Goal: Task Accomplishment & Management: Use online tool/utility

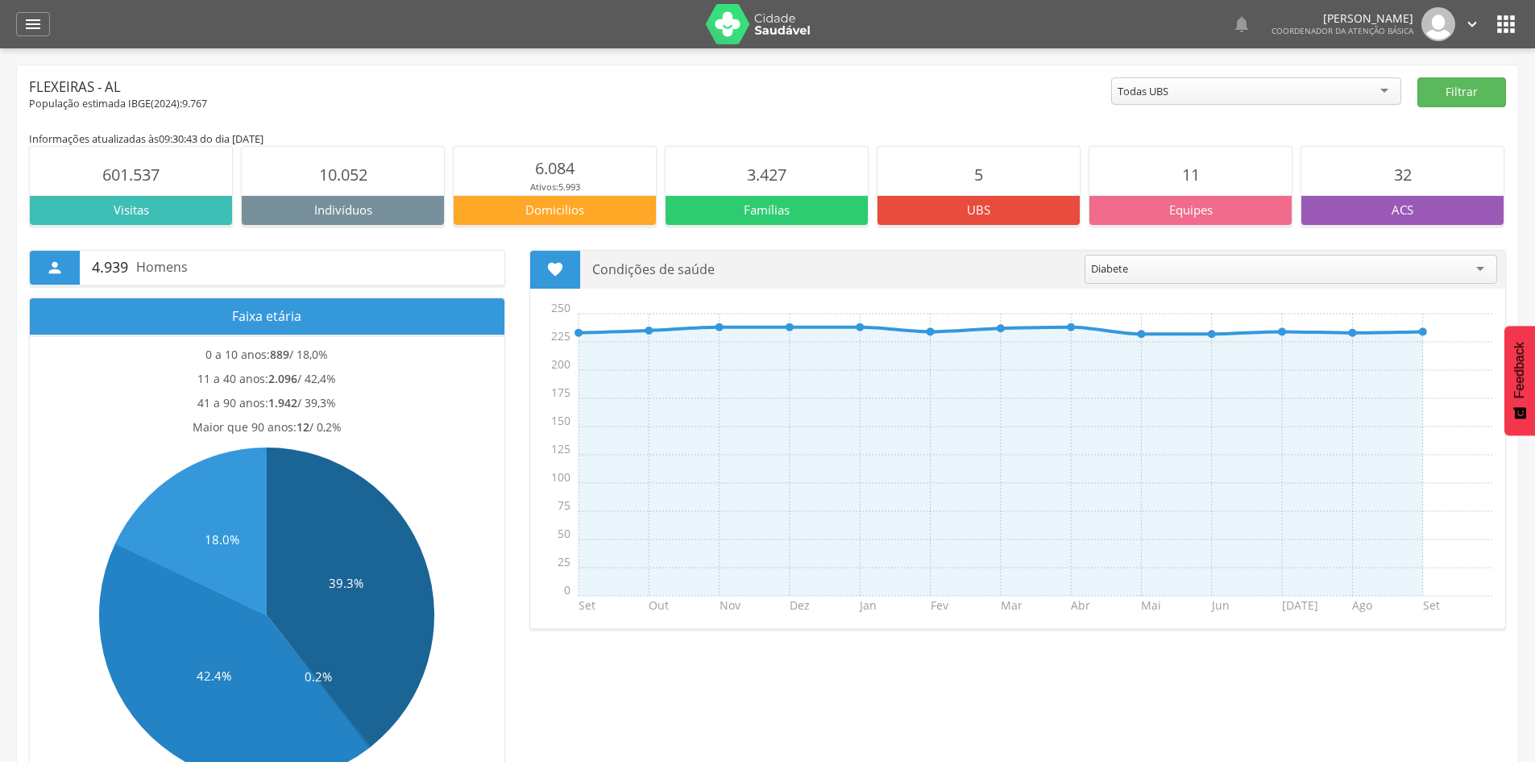
click at [1501, 27] on icon "" at bounding box center [1507, 24] width 26 height 26
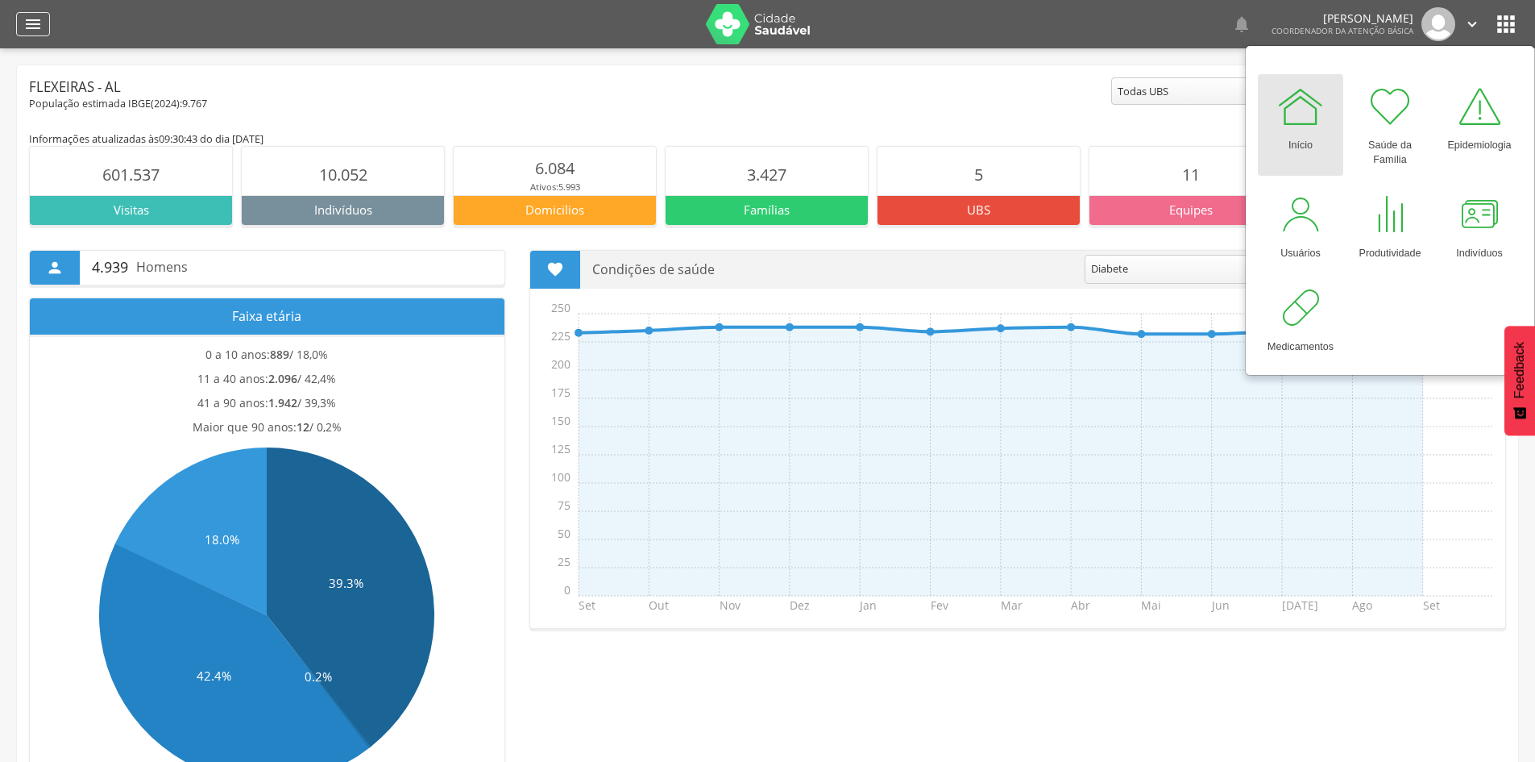
click at [33, 31] on icon "" at bounding box center [32, 24] width 19 height 19
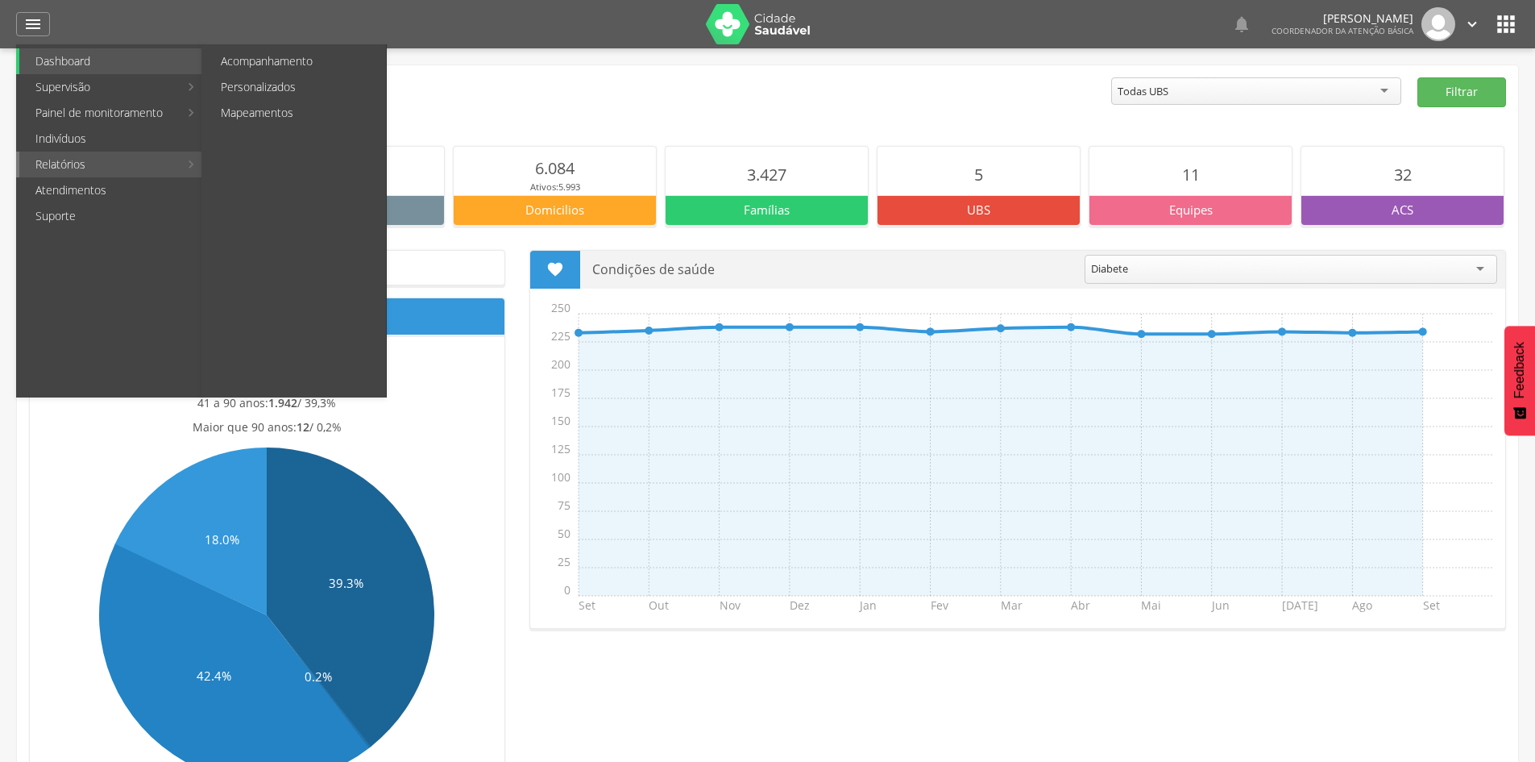
click at [98, 164] on link "Relatórios" at bounding box center [99, 165] width 160 height 26
click at [188, 165] on li "Relatórios Acompanhamento Personalizados Mapeamentos" at bounding box center [109, 165] width 187 height 26
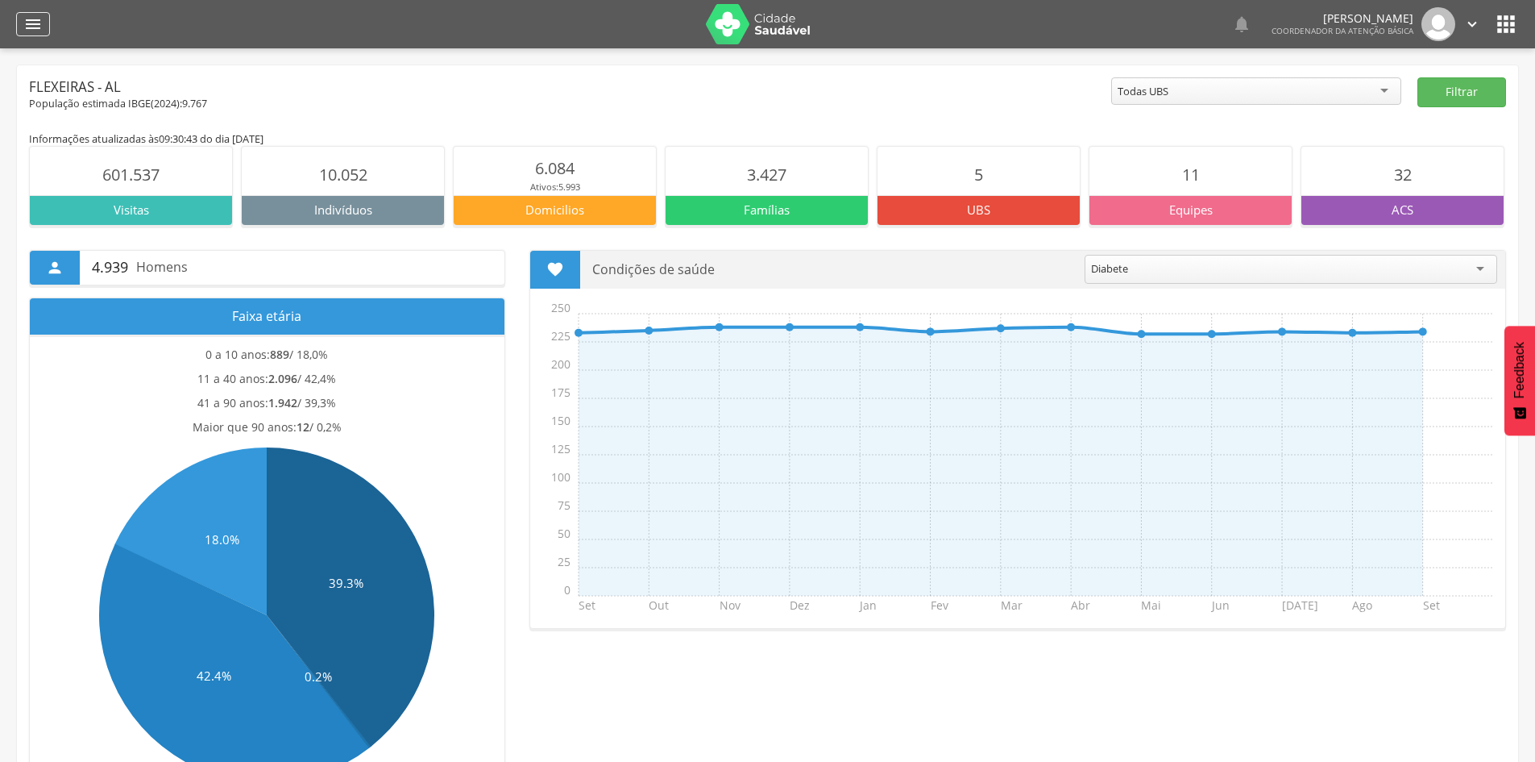
click at [42, 22] on icon "" at bounding box center [32, 24] width 19 height 19
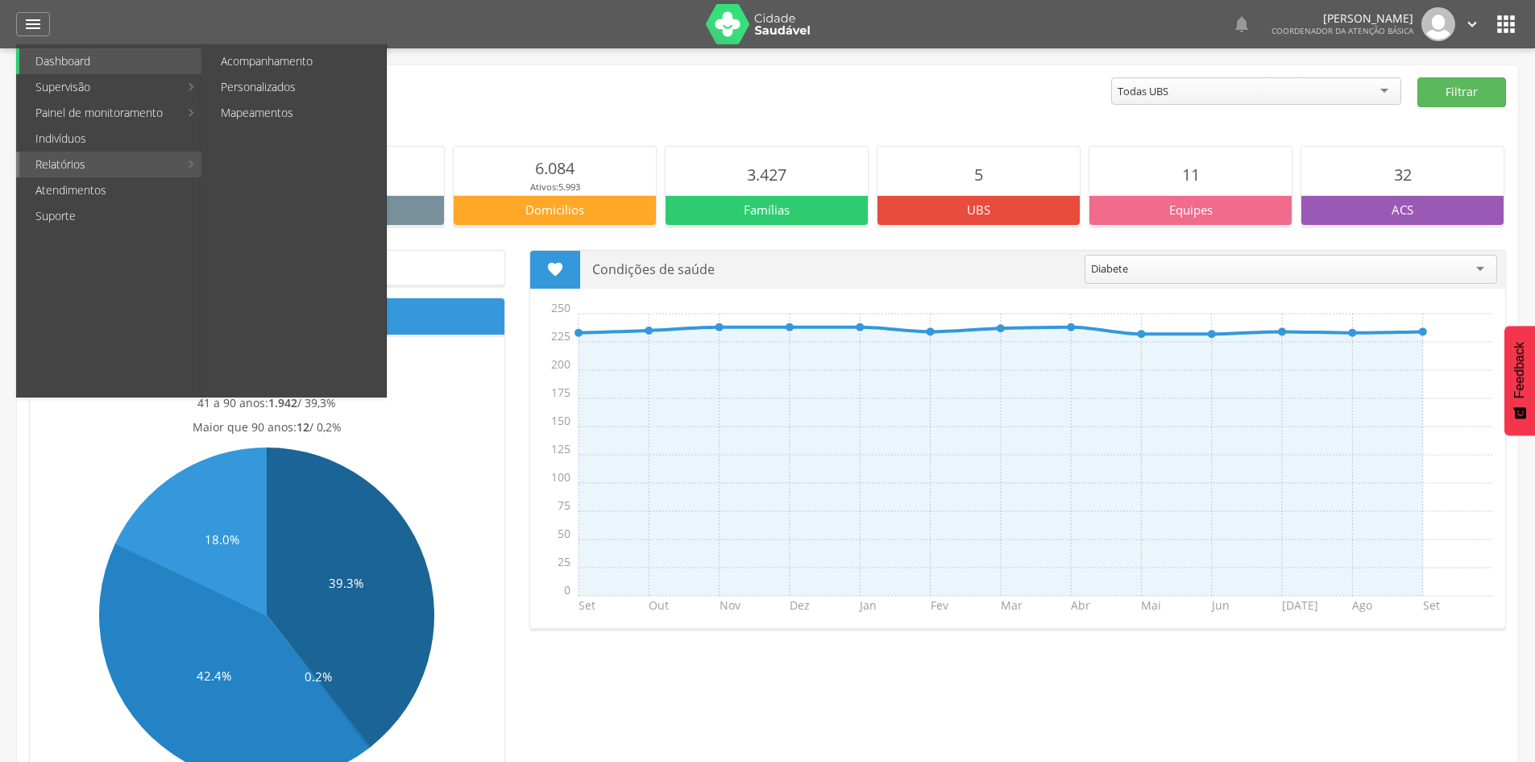
click at [64, 164] on link "Relatórios" at bounding box center [99, 165] width 160 height 26
click at [198, 164] on li "Relatórios Acompanhamento Personalizados Mapeamentos" at bounding box center [109, 165] width 187 height 26
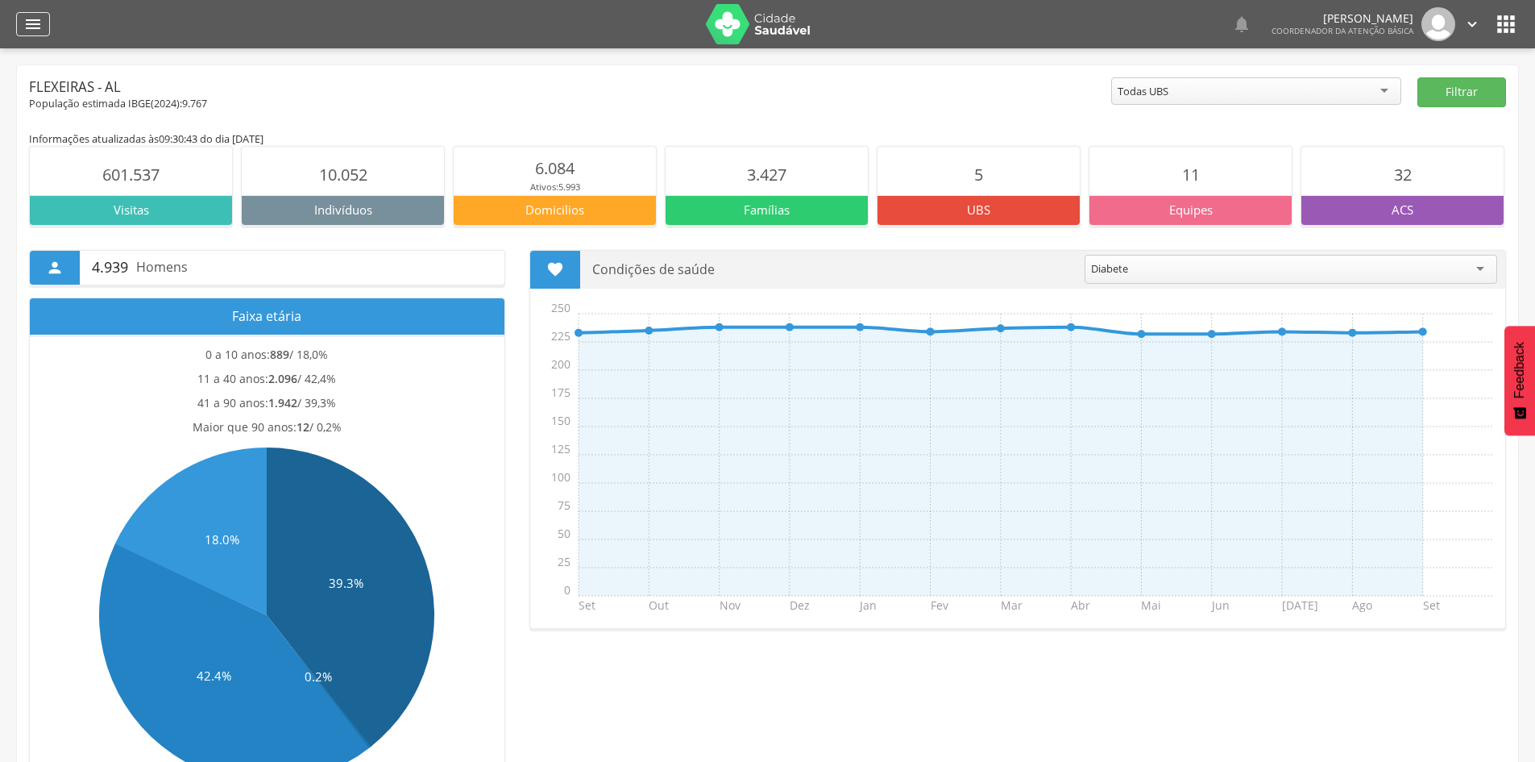
click at [32, 18] on icon "" at bounding box center [32, 24] width 19 height 19
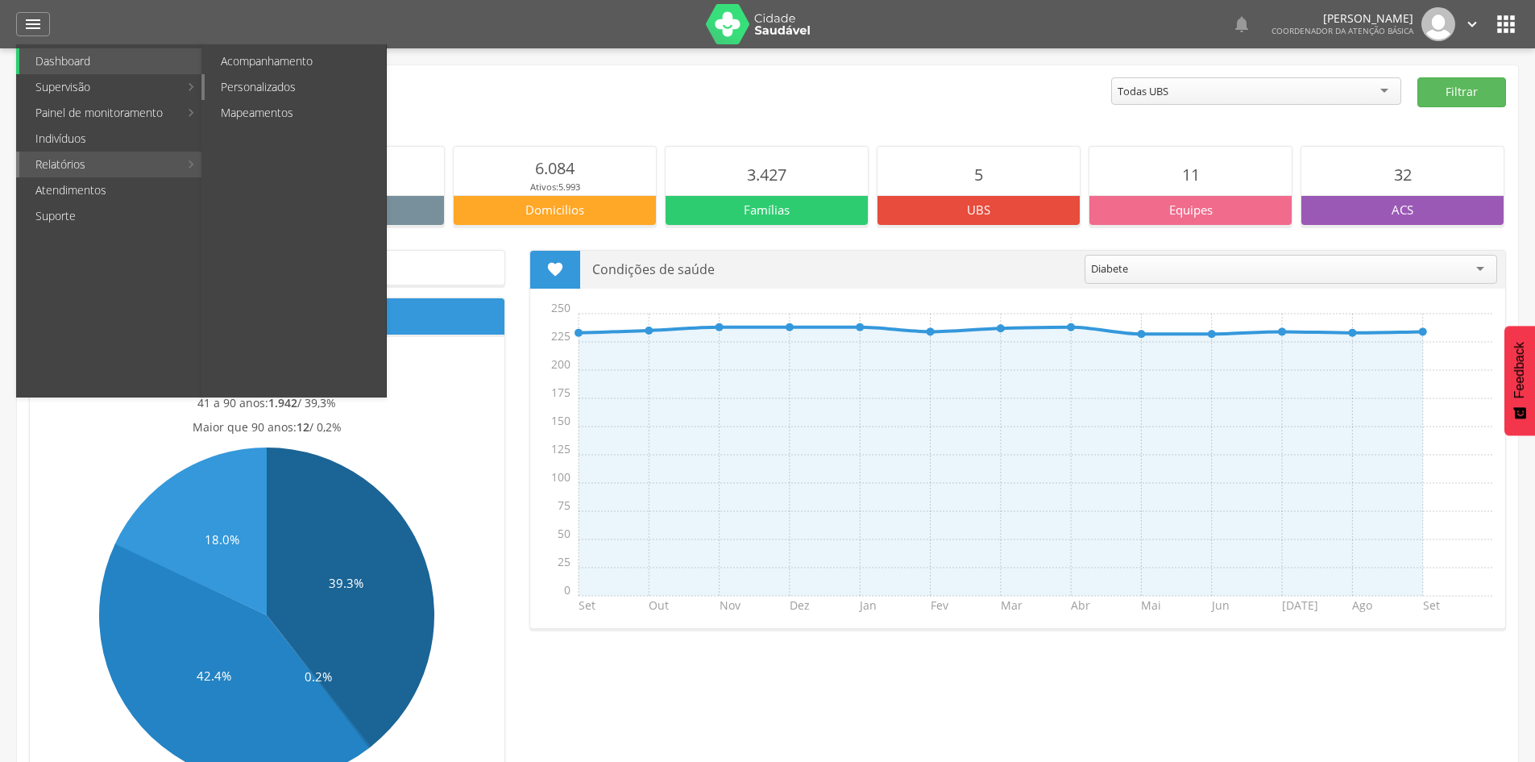
click at [255, 91] on link "Personalizados" at bounding box center [295, 87] width 181 height 26
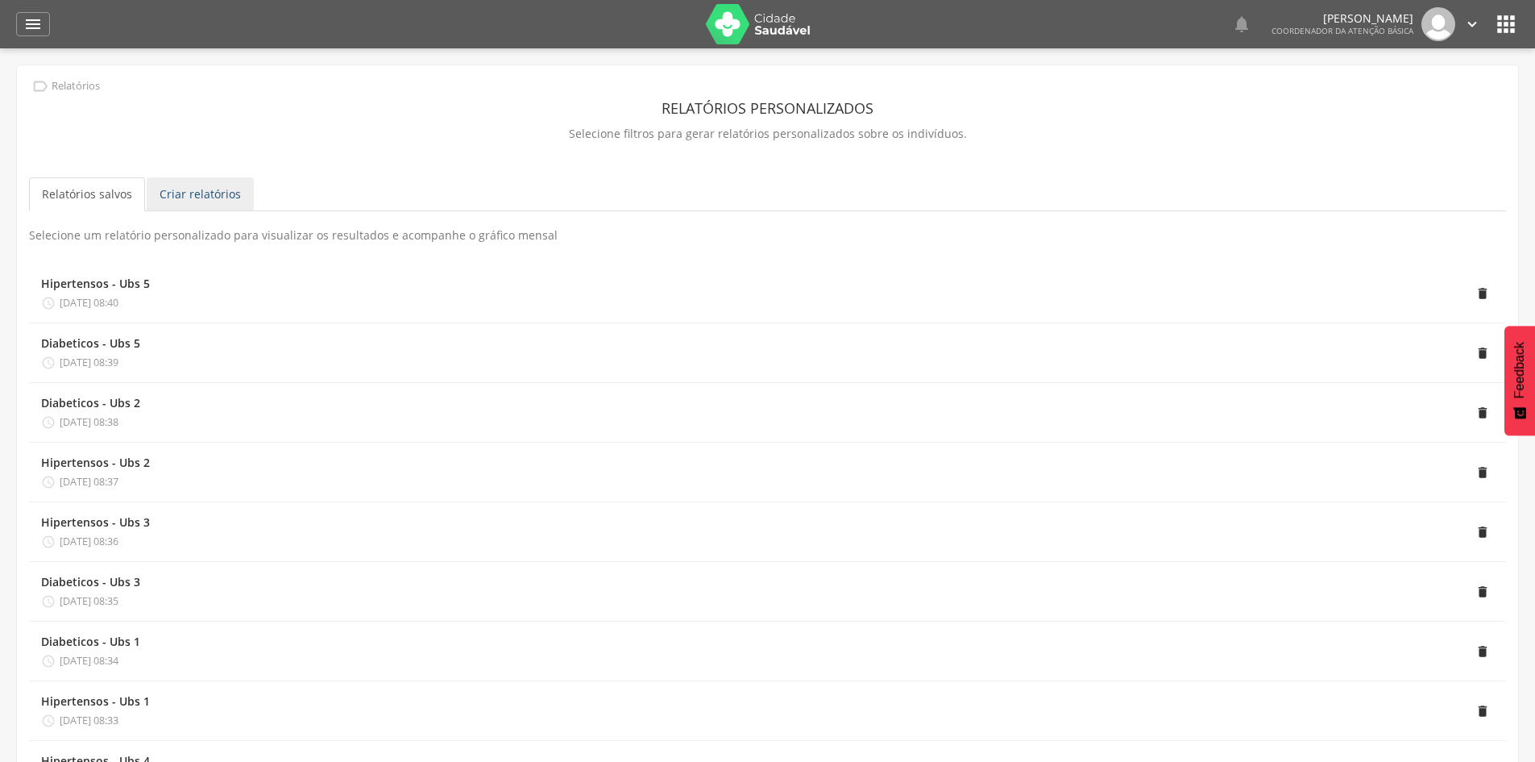
click at [203, 202] on link "Criar relatórios" at bounding box center [200, 194] width 107 height 34
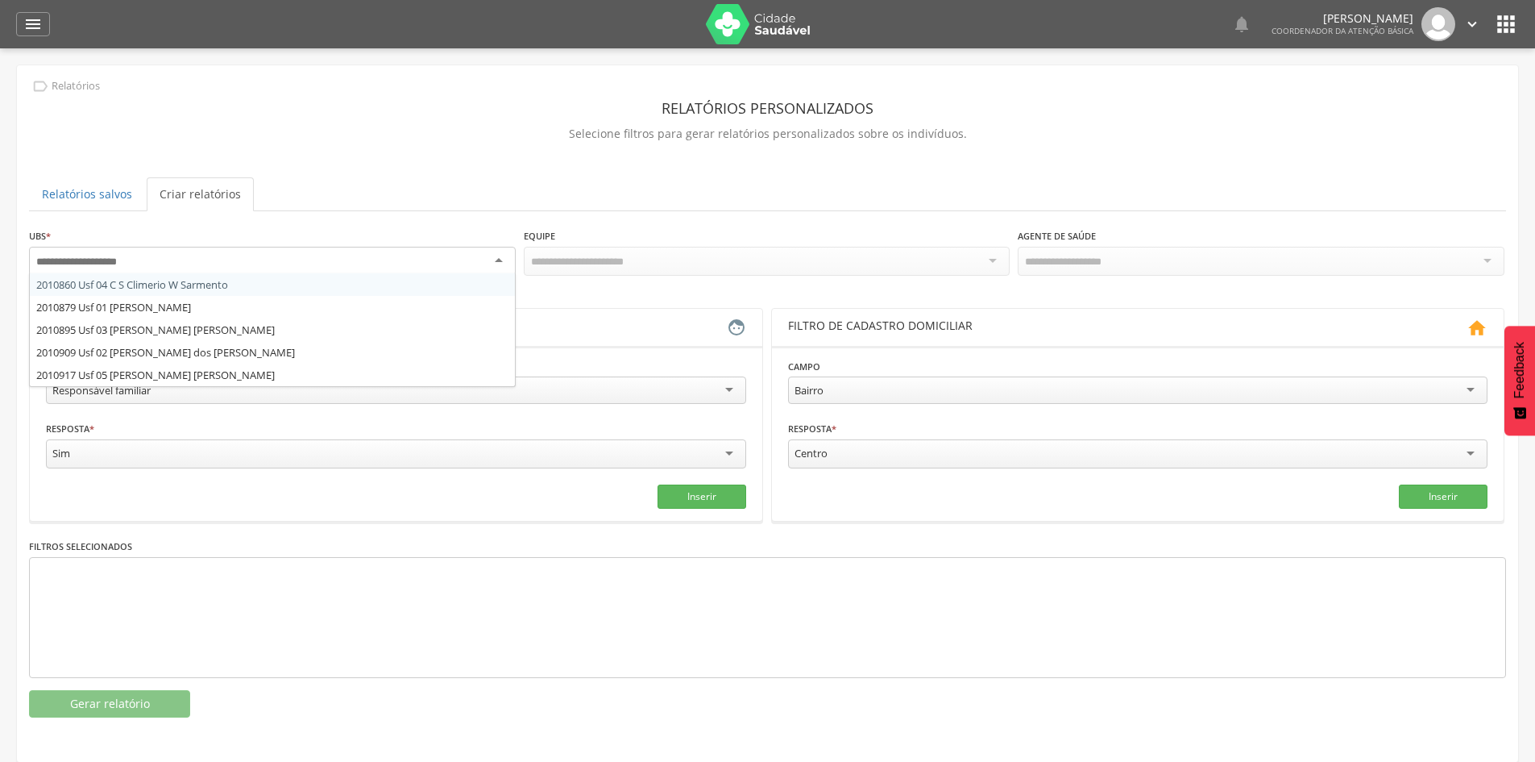
click at [197, 260] on div at bounding box center [272, 261] width 487 height 29
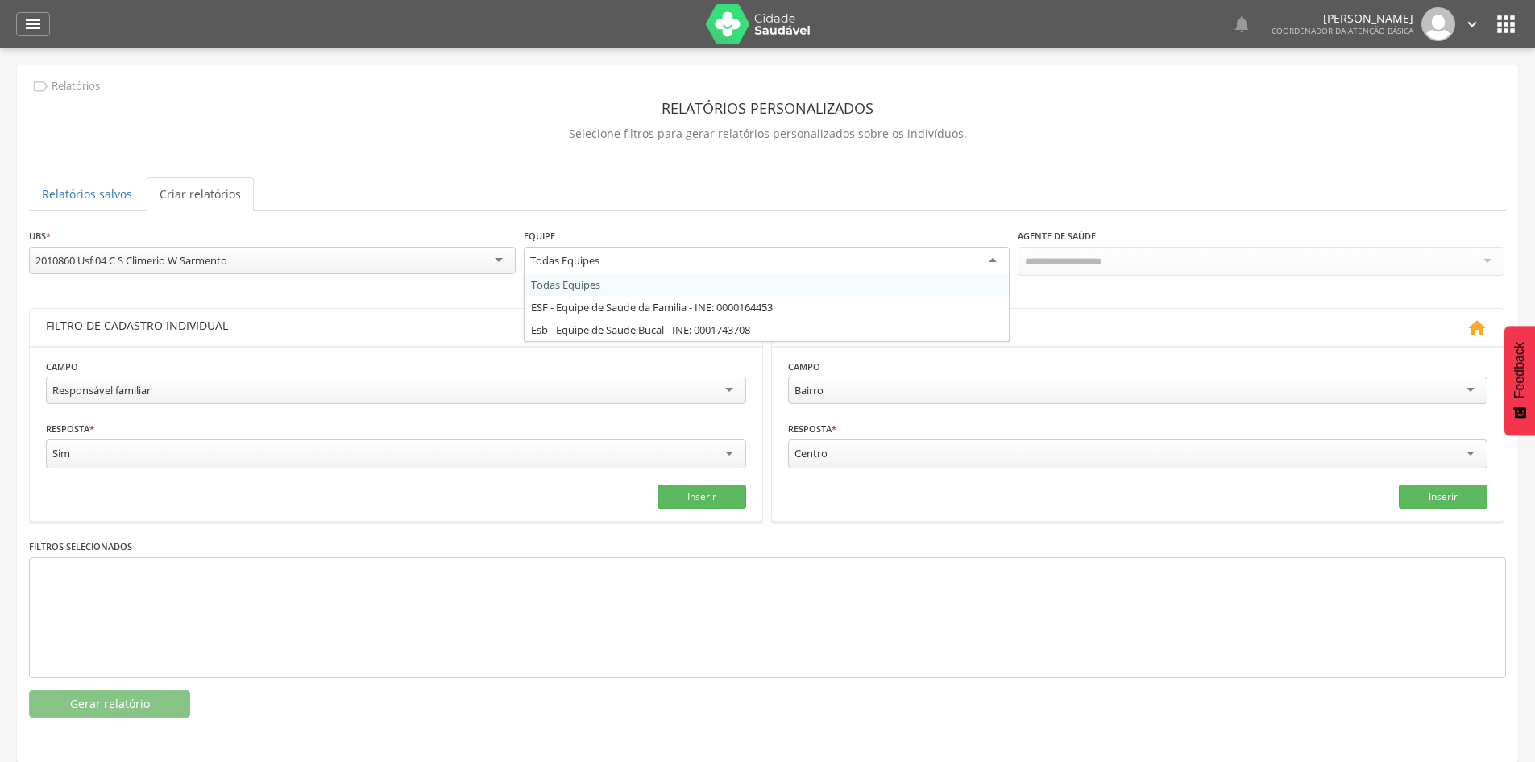
click at [592, 265] on div "Todas Equipes" at bounding box center [564, 260] width 69 height 15
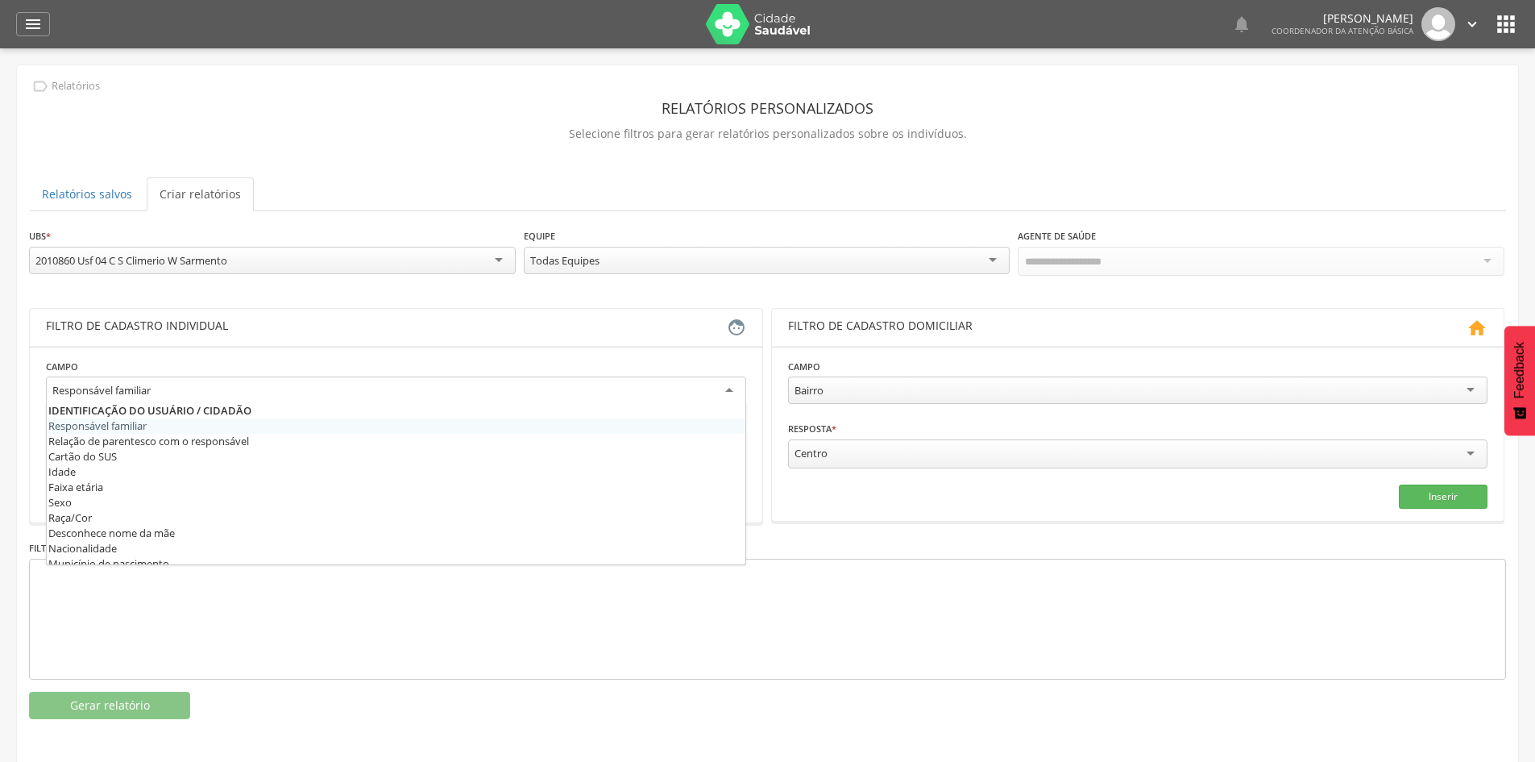
click at [732, 392] on div "Responsável familiar" at bounding box center [396, 390] width 700 height 29
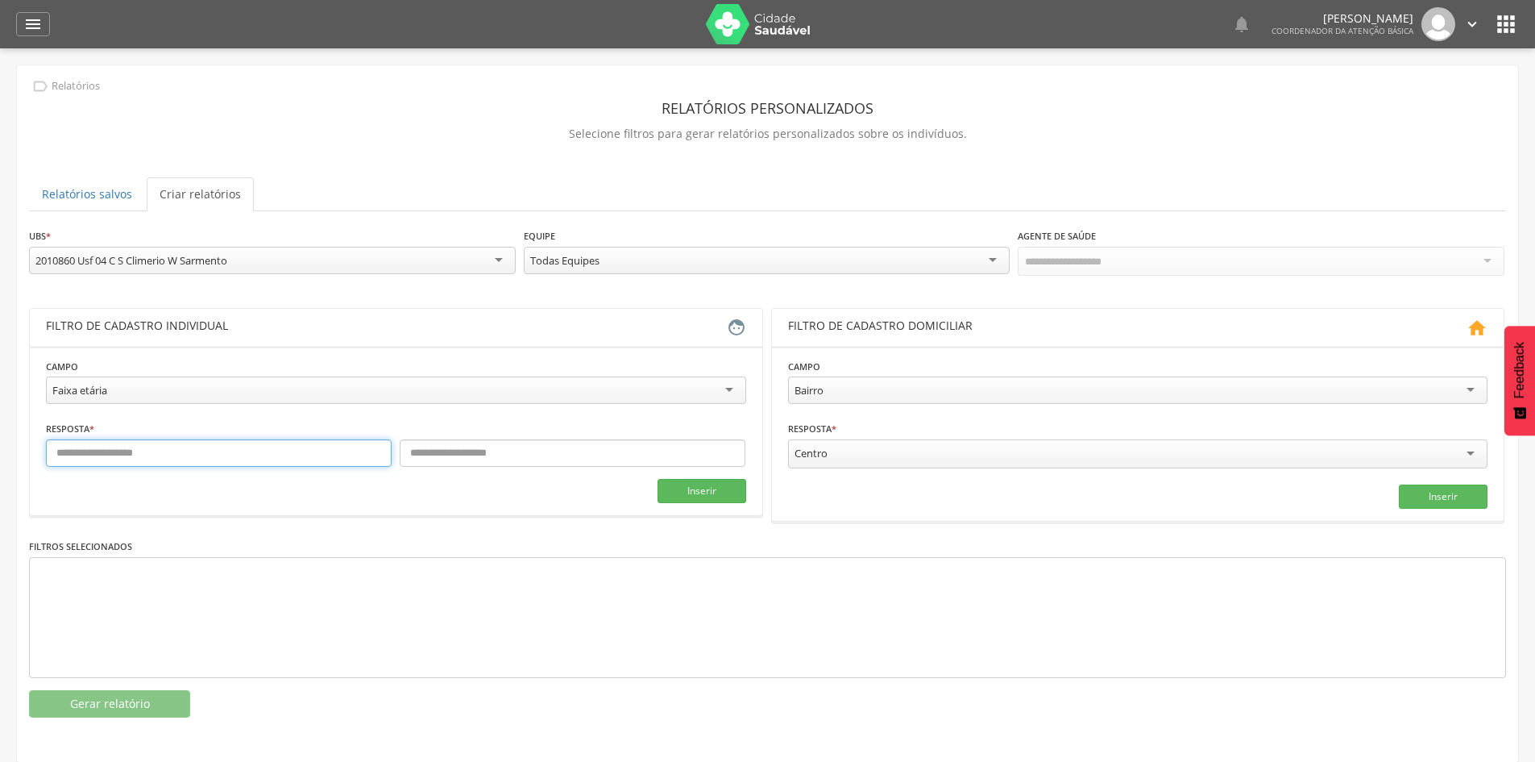
click at [243, 464] on input "text" at bounding box center [219, 452] width 346 height 27
type input "*"
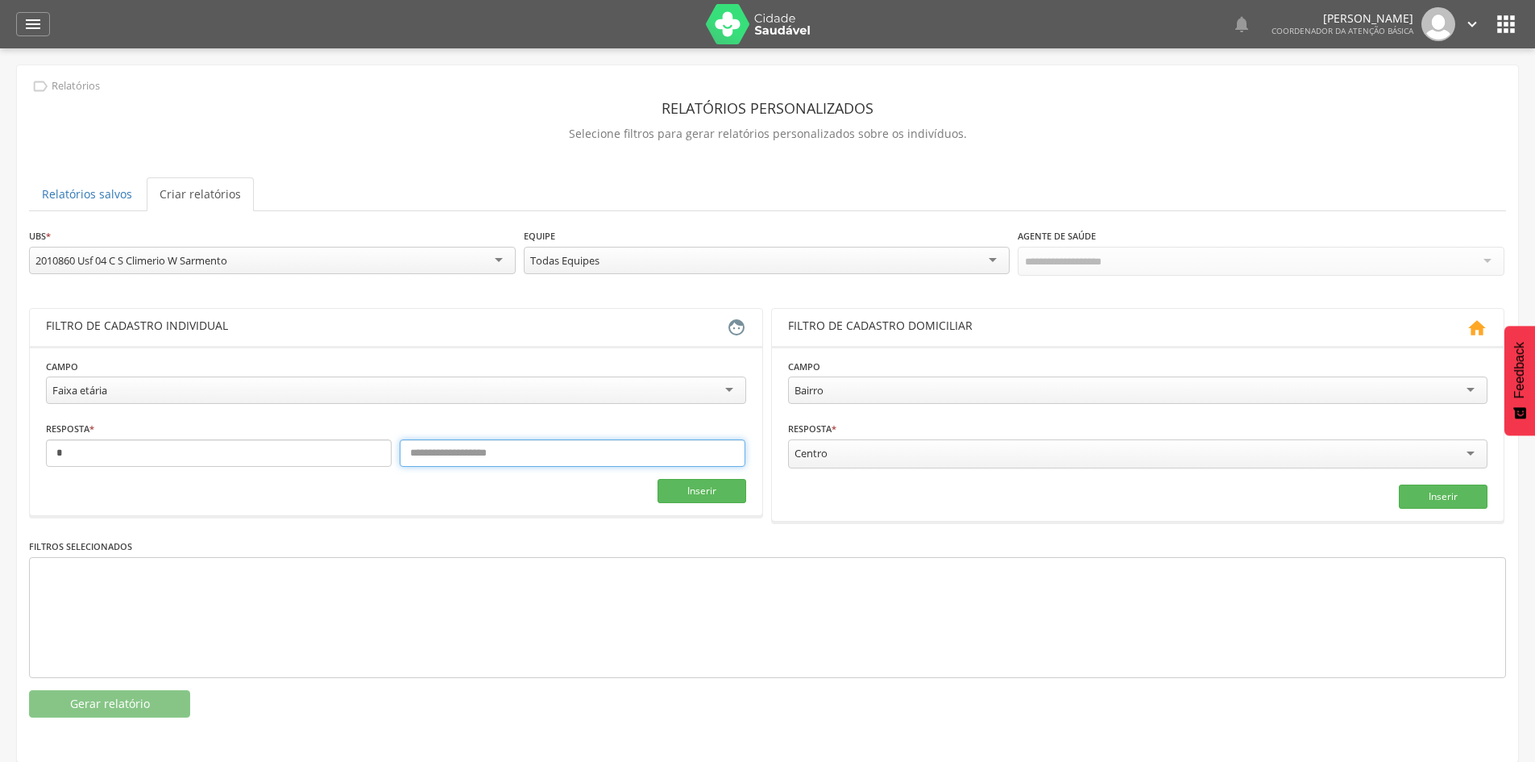
click at [423, 454] on input "text" at bounding box center [573, 452] width 346 height 27
type input "*"
click at [681, 490] on button "Inserir" at bounding box center [702, 491] width 89 height 24
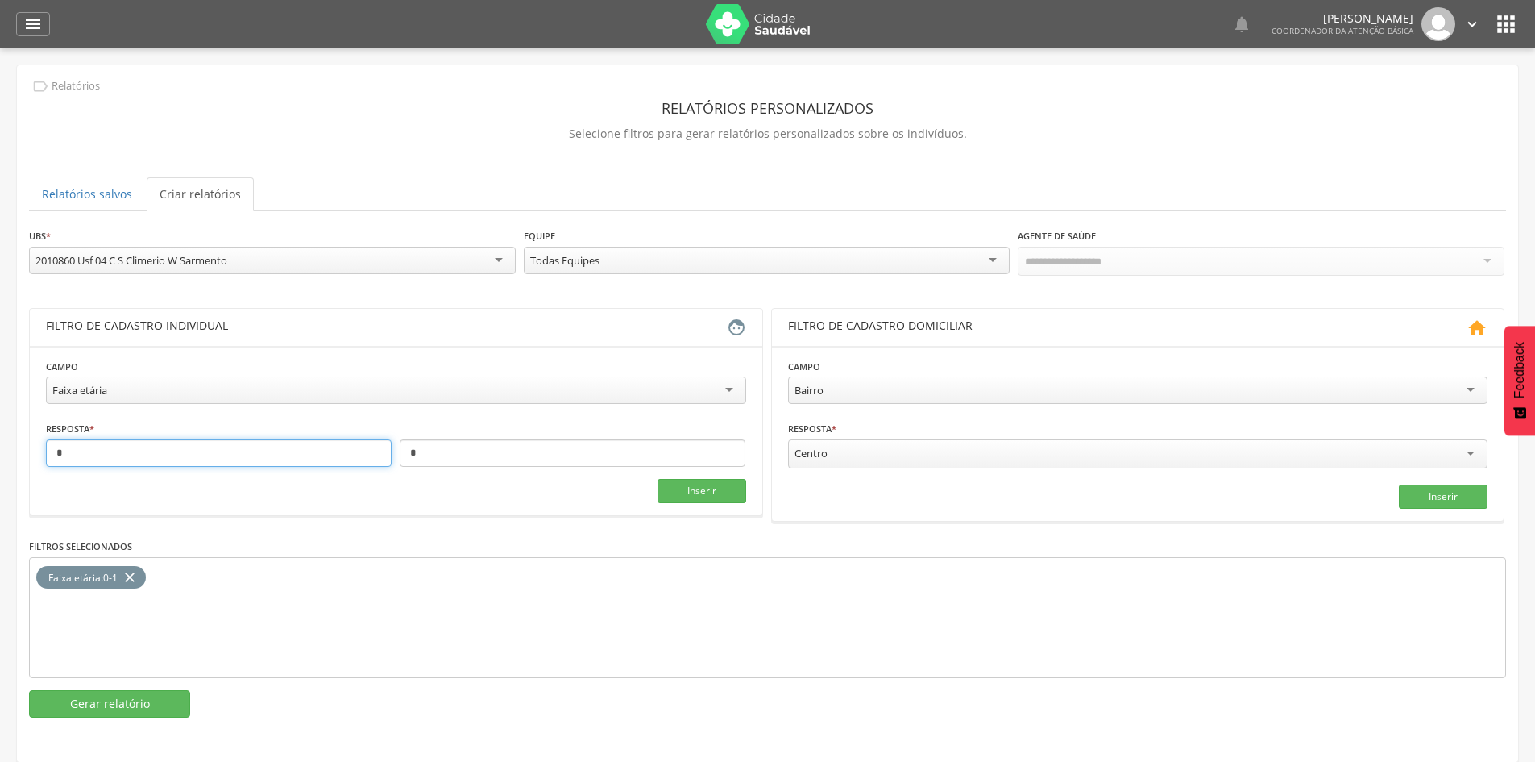
click at [200, 460] on input "*" at bounding box center [219, 452] width 346 height 27
type input "*"
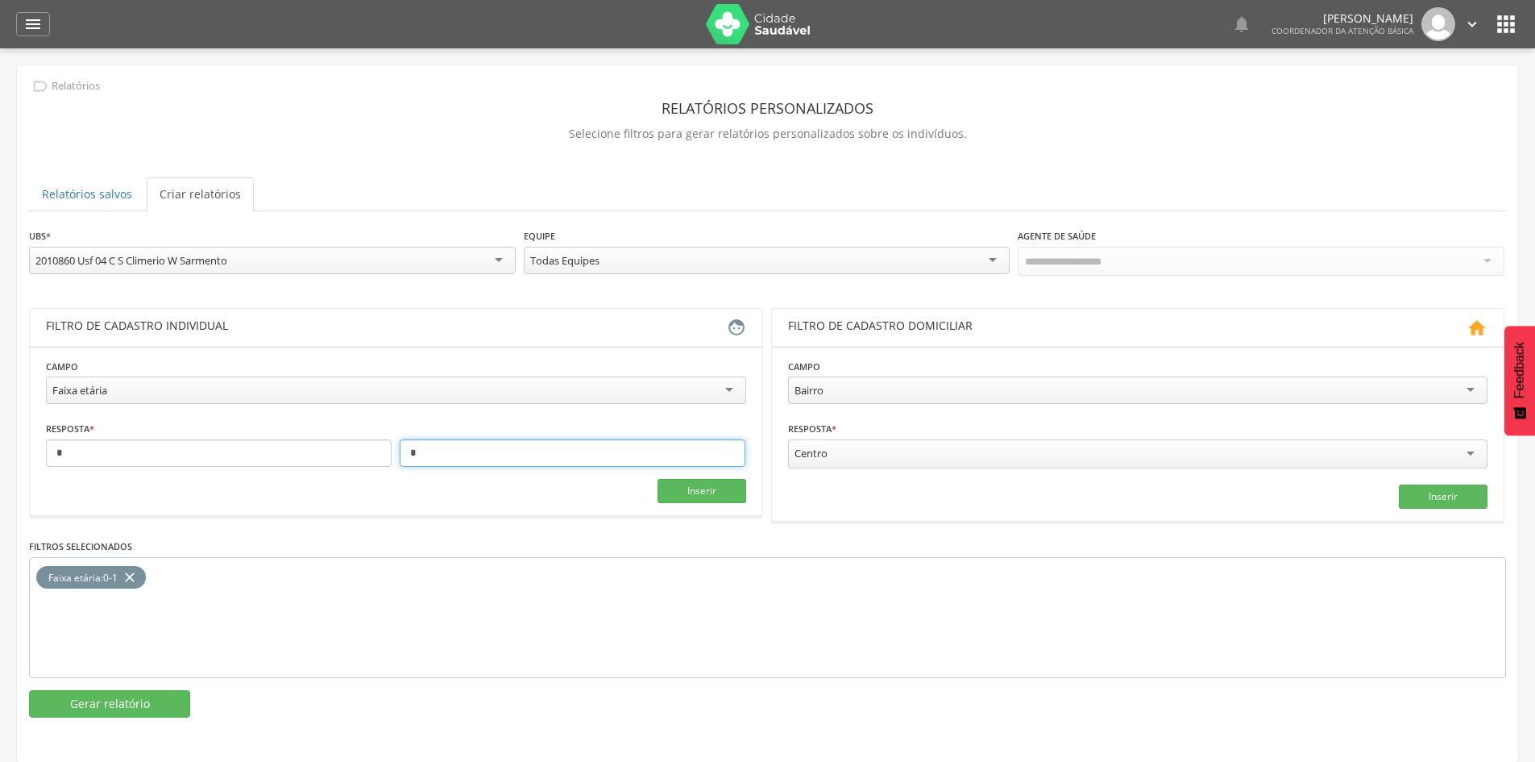
click at [415, 457] on input "*" at bounding box center [573, 452] width 346 height 27
type input "*"
click at [682, 493] on button "Inserir" at bounding box center [702, 491] width 89 height 24
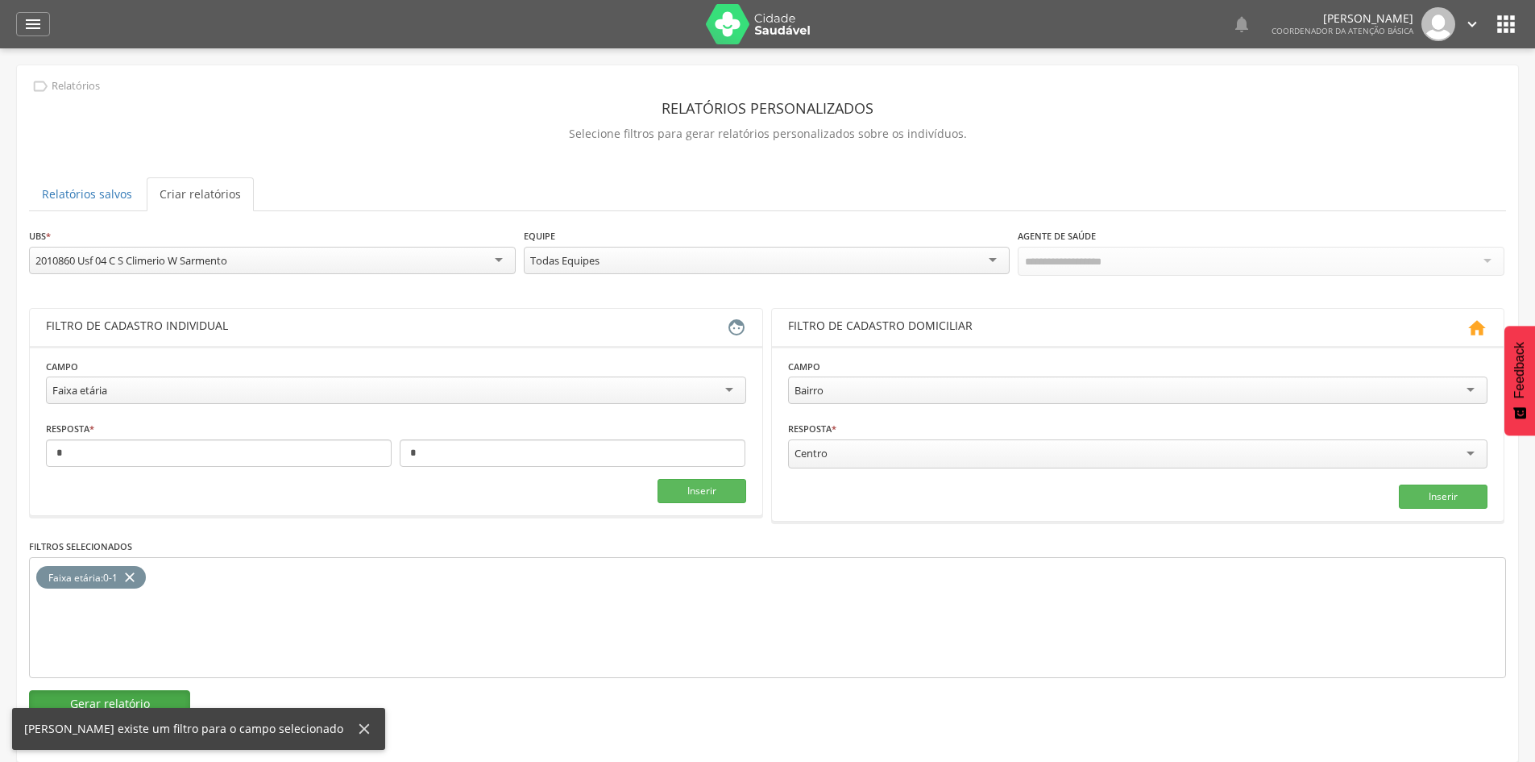
click at [137, 699] on button "Gerar relatório" at bounding box center [109, 703] width 161 height 27
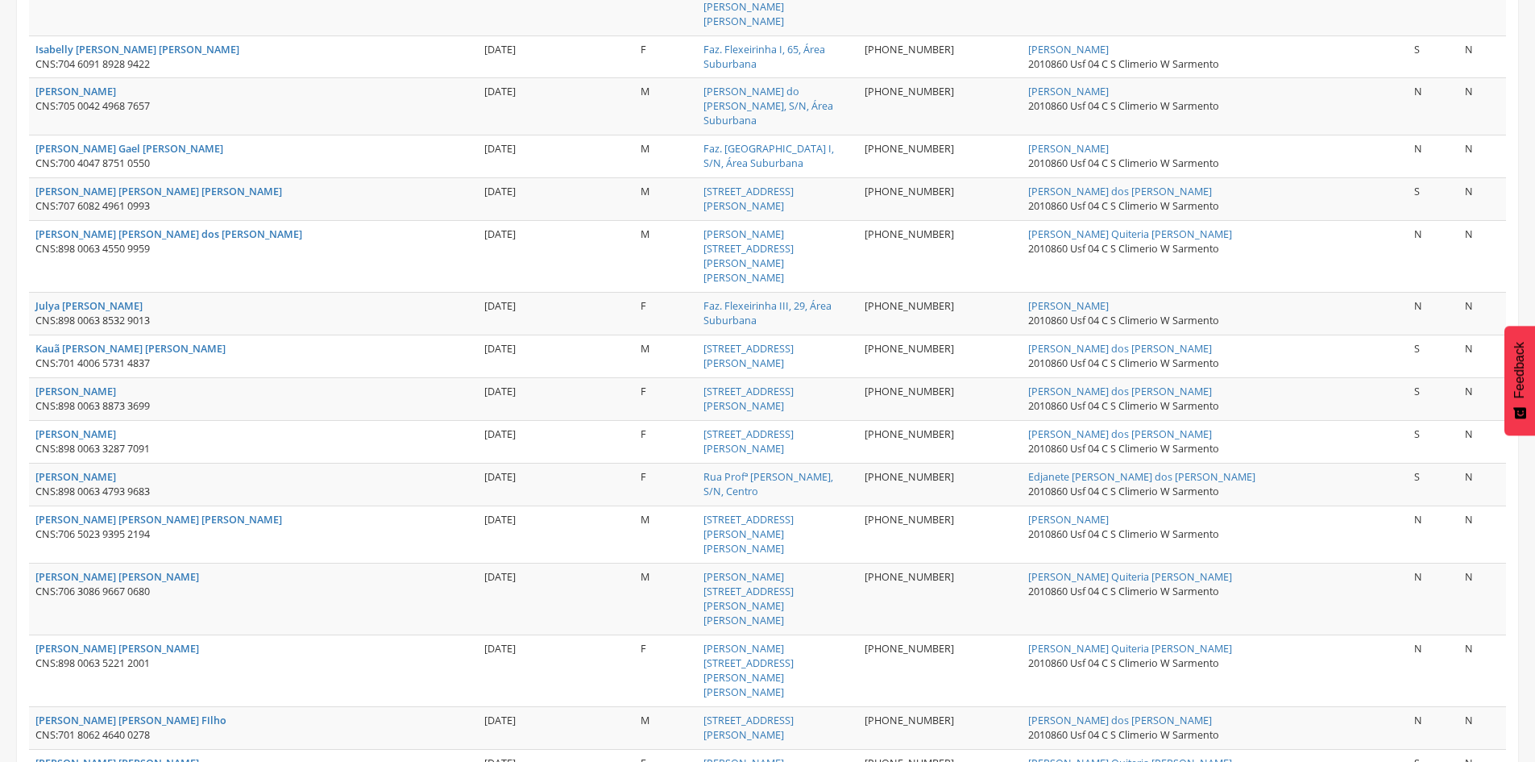
scroll to position [2006, 0]
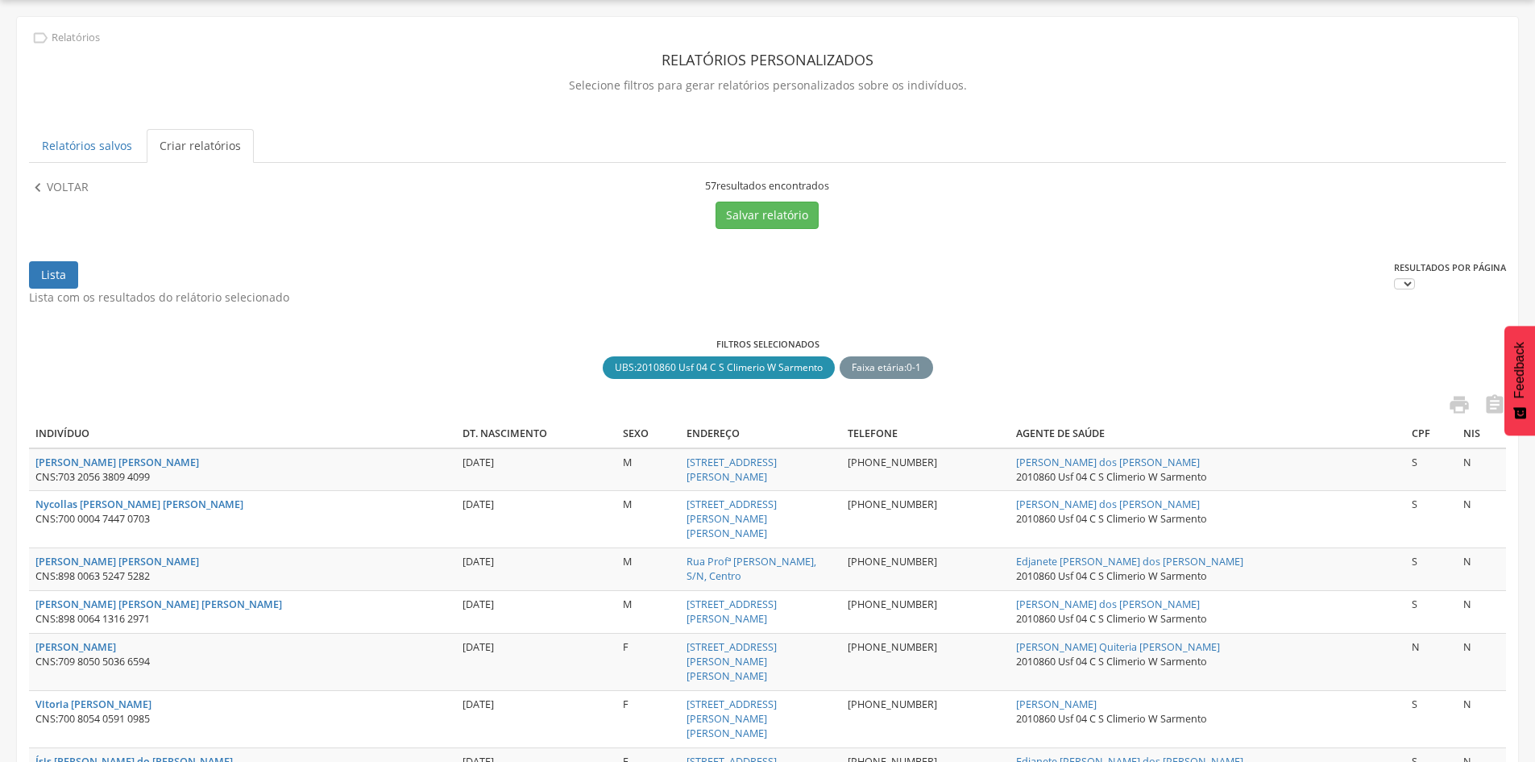
scroll to position [170, 0]
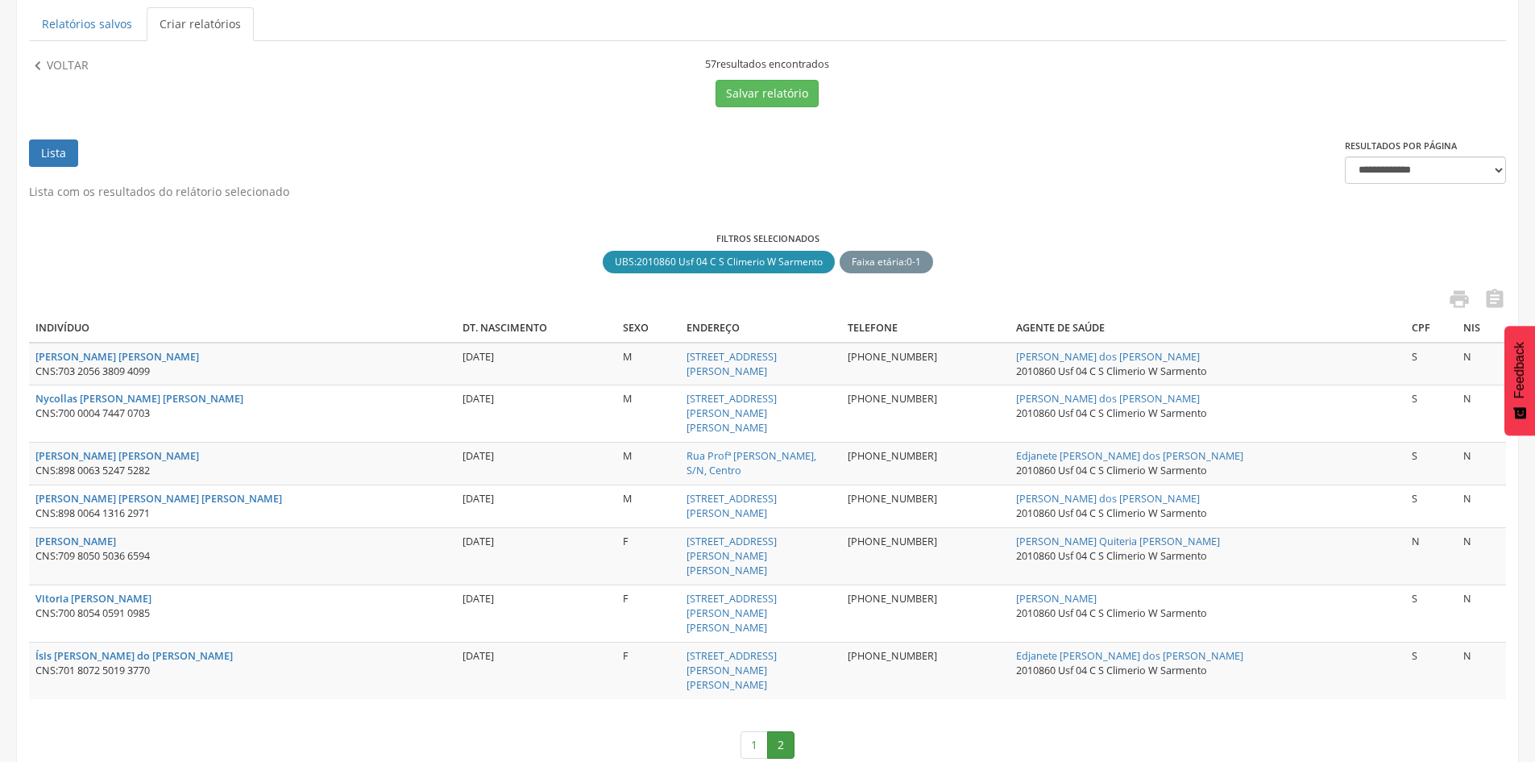
click at [55, 145] on link "Lista" at bounding box center [53, 152] width 49 height 27
click at [54, 67] on p "Voltar" at bounding box center [68, 66] width 42 height 18
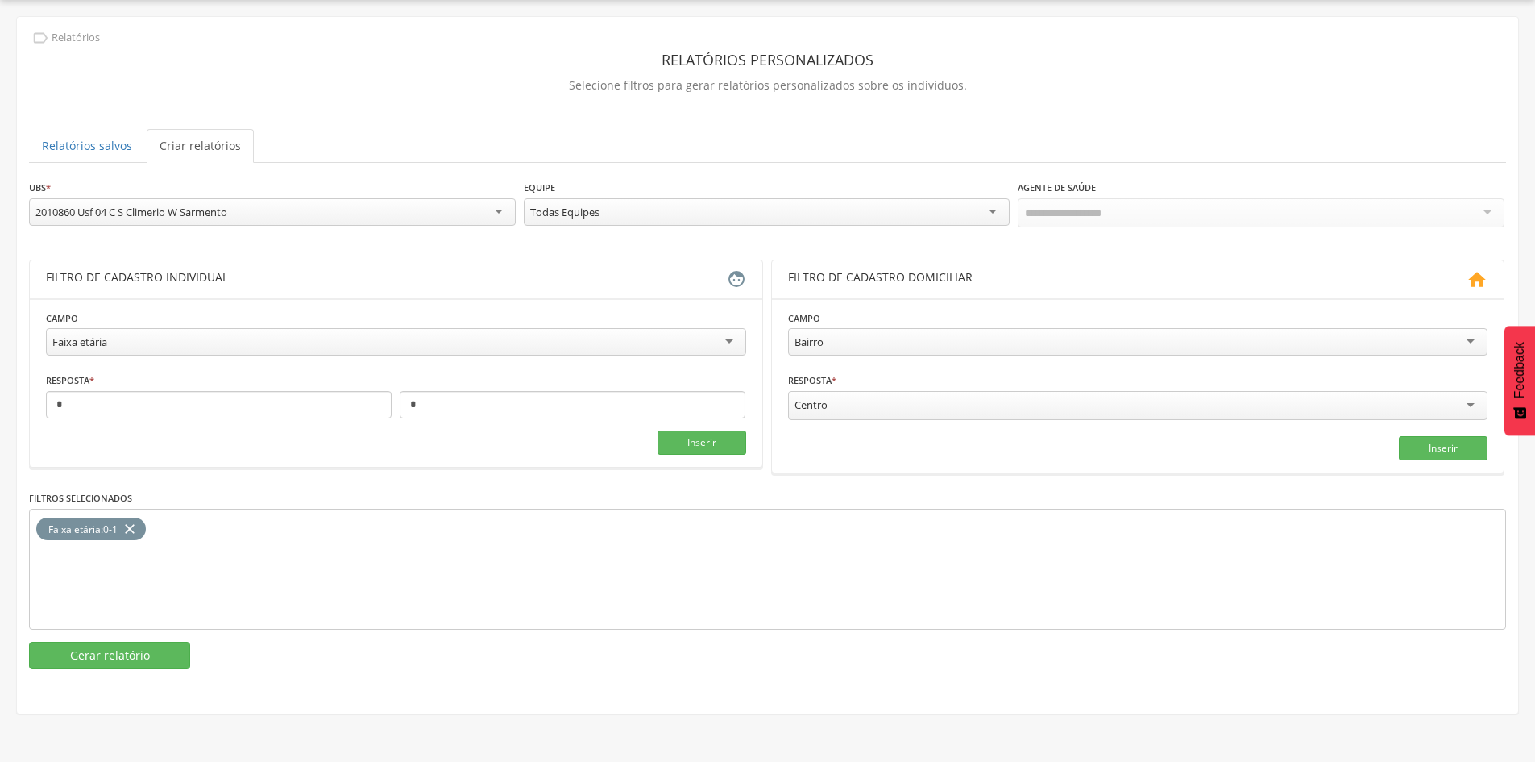
scroll to position [48, 0]
click at [159, 405] on input "*" at bounding box center [219, 404] width 346 height 27
type input "*"
click at [422, 410] on input "*" at bounding box center [573, 404] width 346 height 27
click at [435, 417] on input "**" at bounding box center [573, 404] width 346 height 27
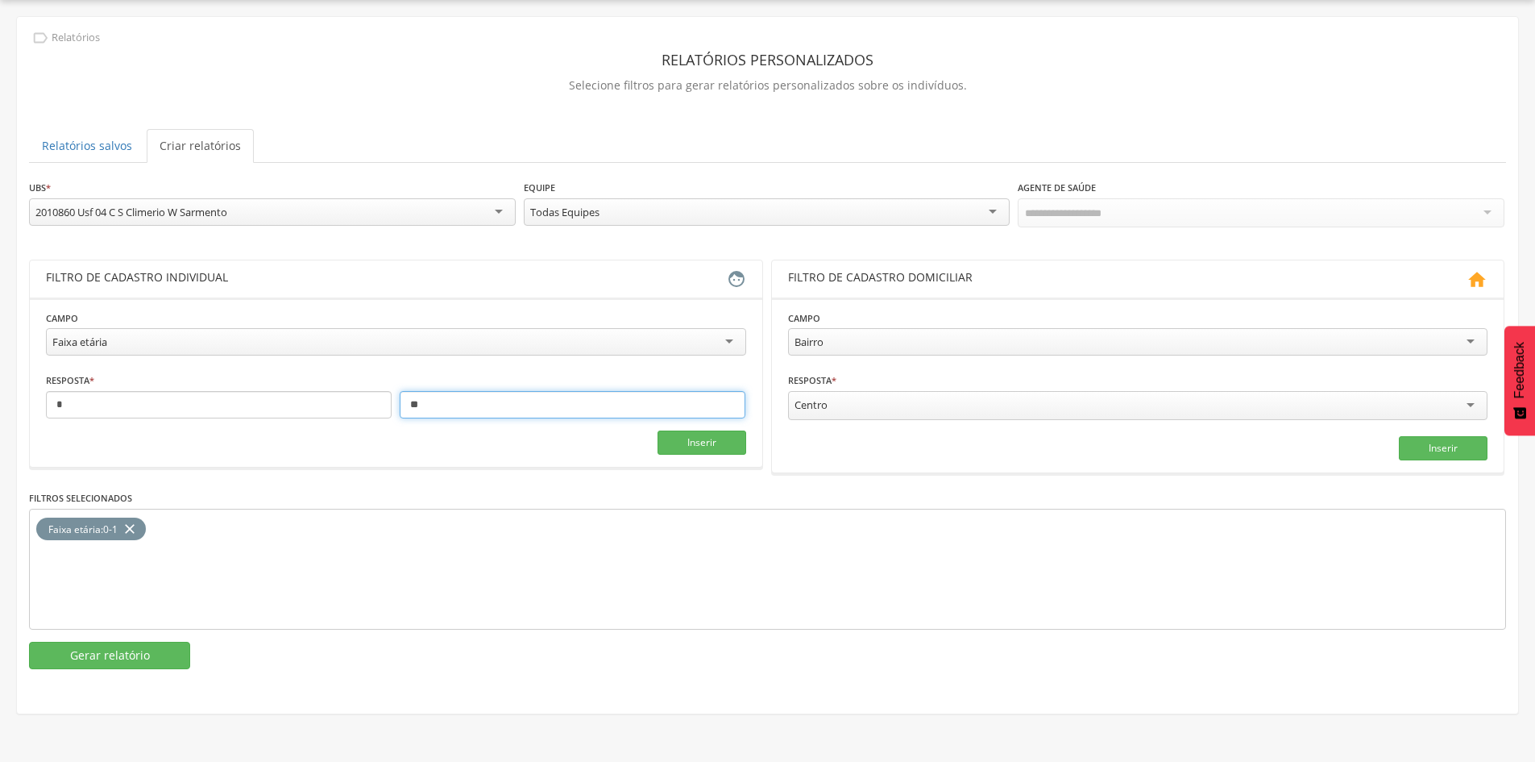
type input "*"
click at [429, 408] on input "text" at bounding box center [573, 404] width 346 height 27
type input "*"
click at [440, 393] on input "*" at bounding box center [573, 404] width 346 height 27
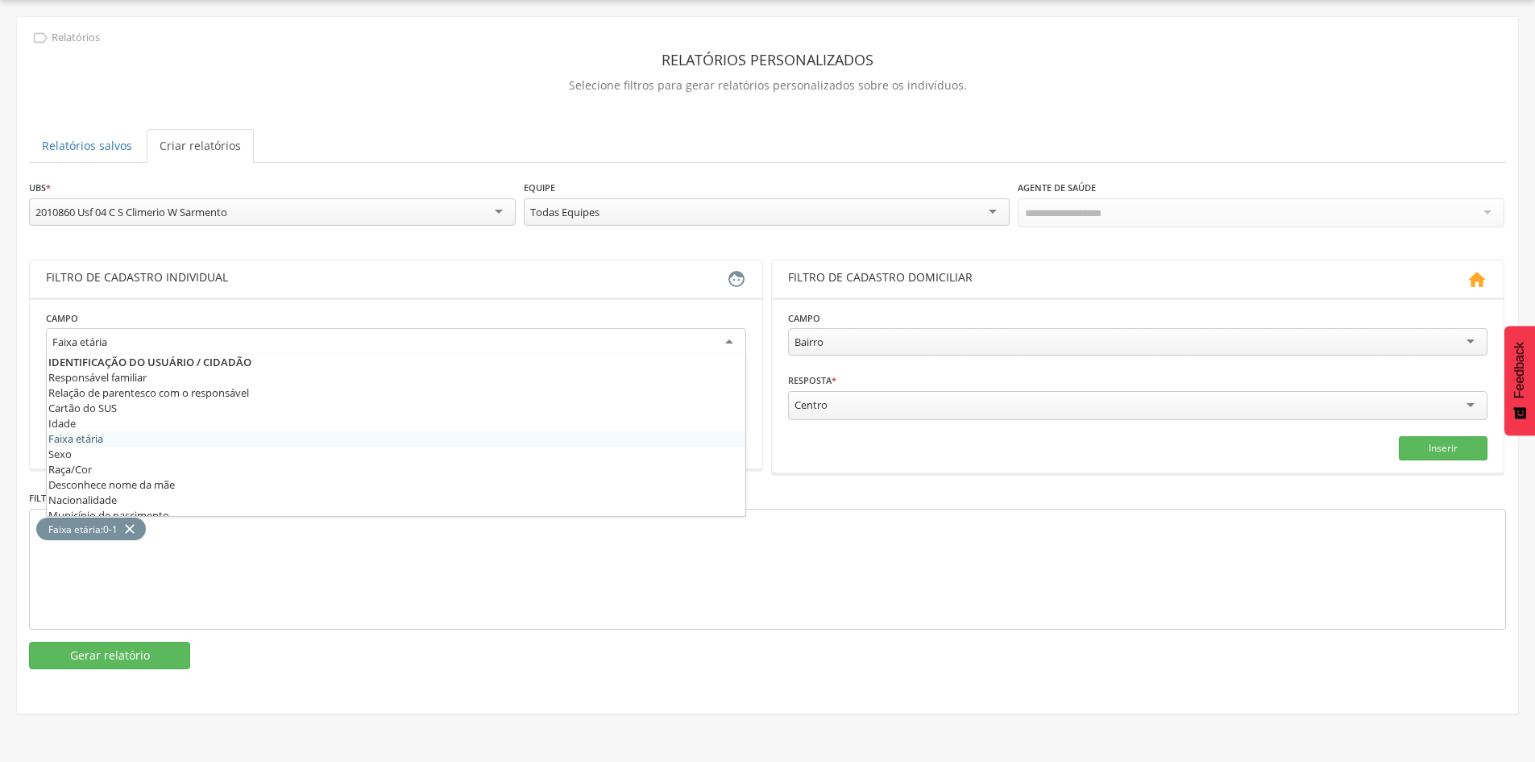
click at [654, 334] on div "Faixa etária" at bounding box center [396, 342] width 700 height 29
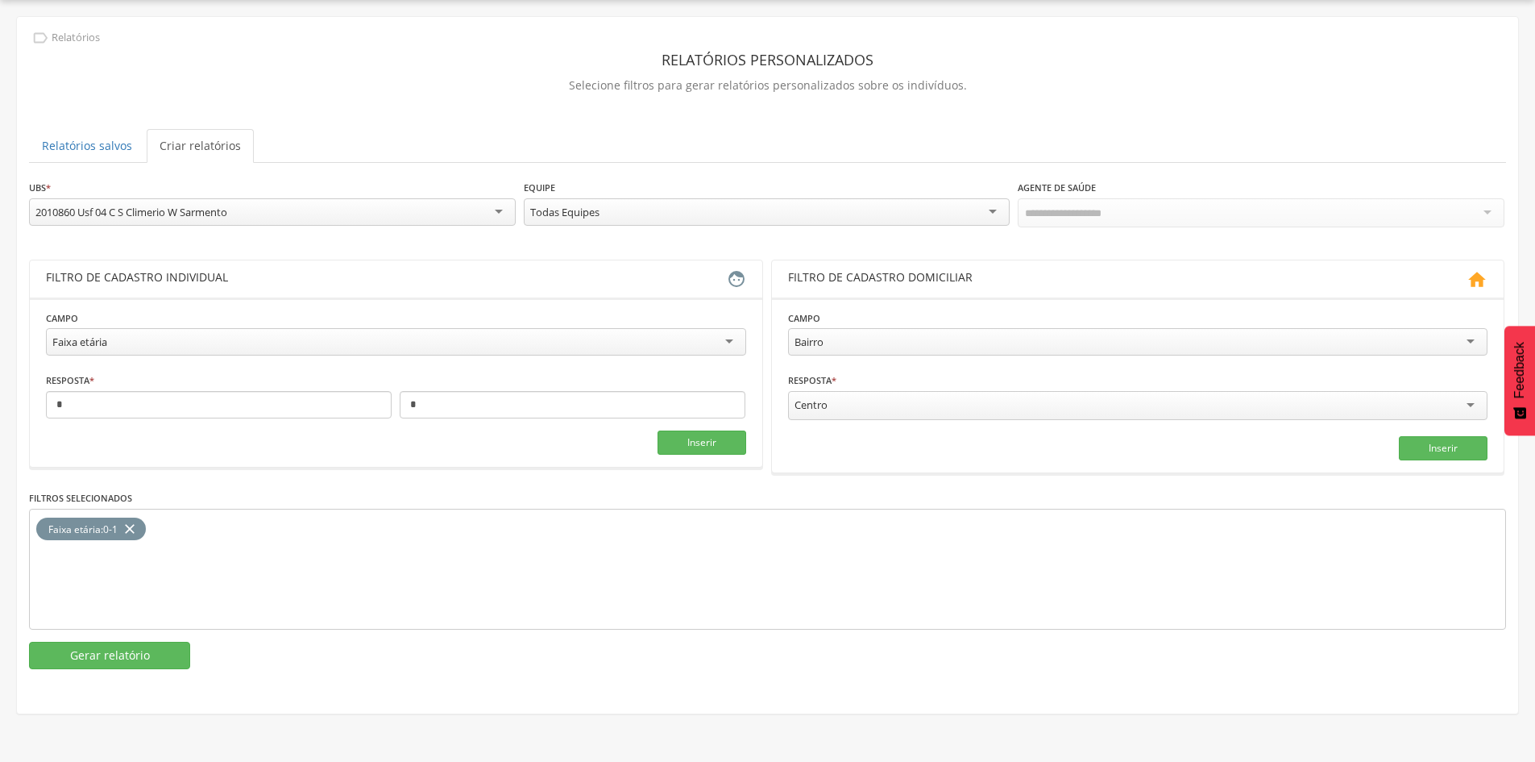
click at [490, 440] on fieldset "**********" at bounding box center [396, 382] width 700 height 145
click at [667, 442] on button "Inserir" at bounding box center [702, 442] width 89 height 24
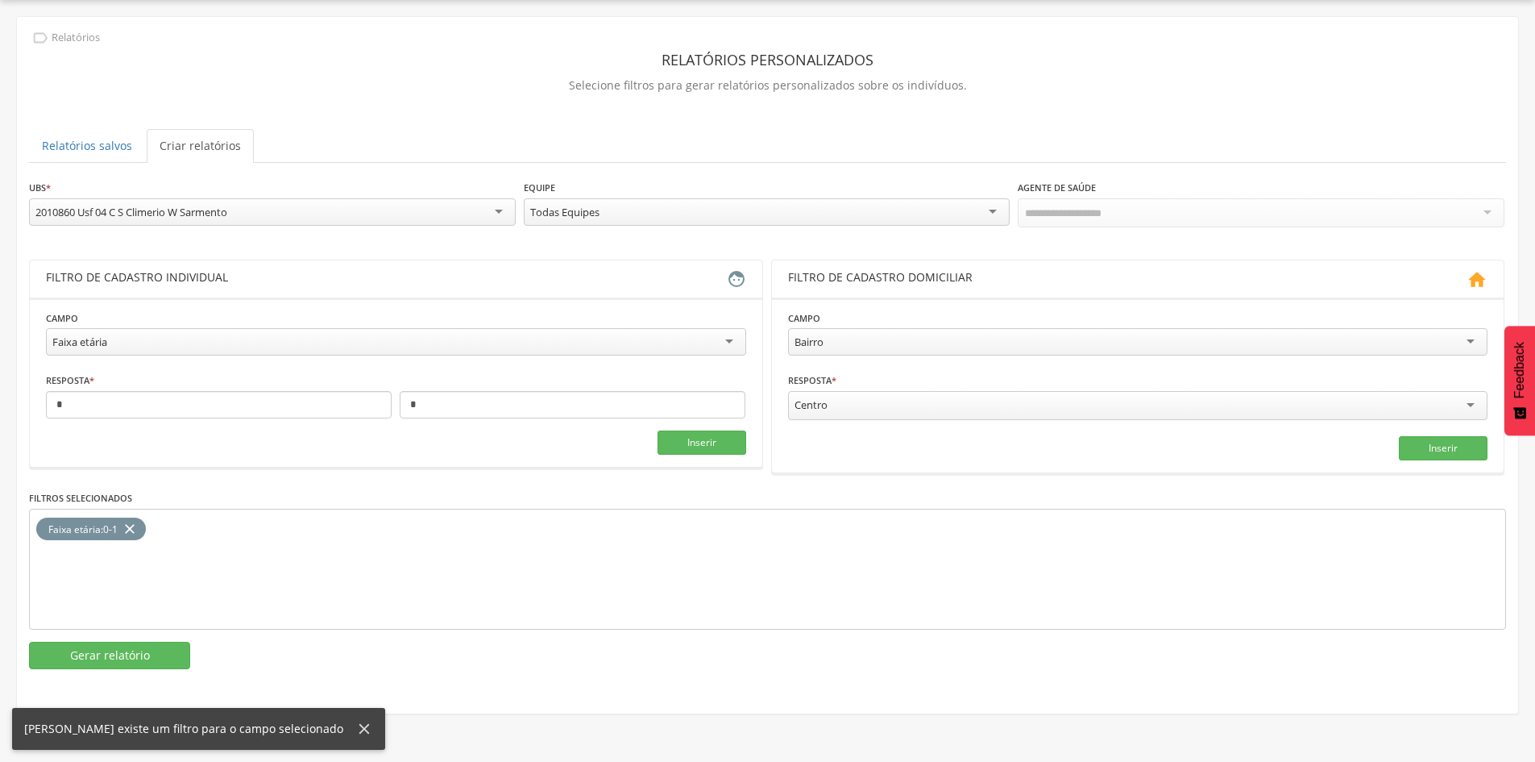
click at [131, 526] on icon "close" at bounding box center [130, 528] width 16 height 23
click at [693, 442] on button "Inserir" at bounding box center [702, 442] width 89 height 24
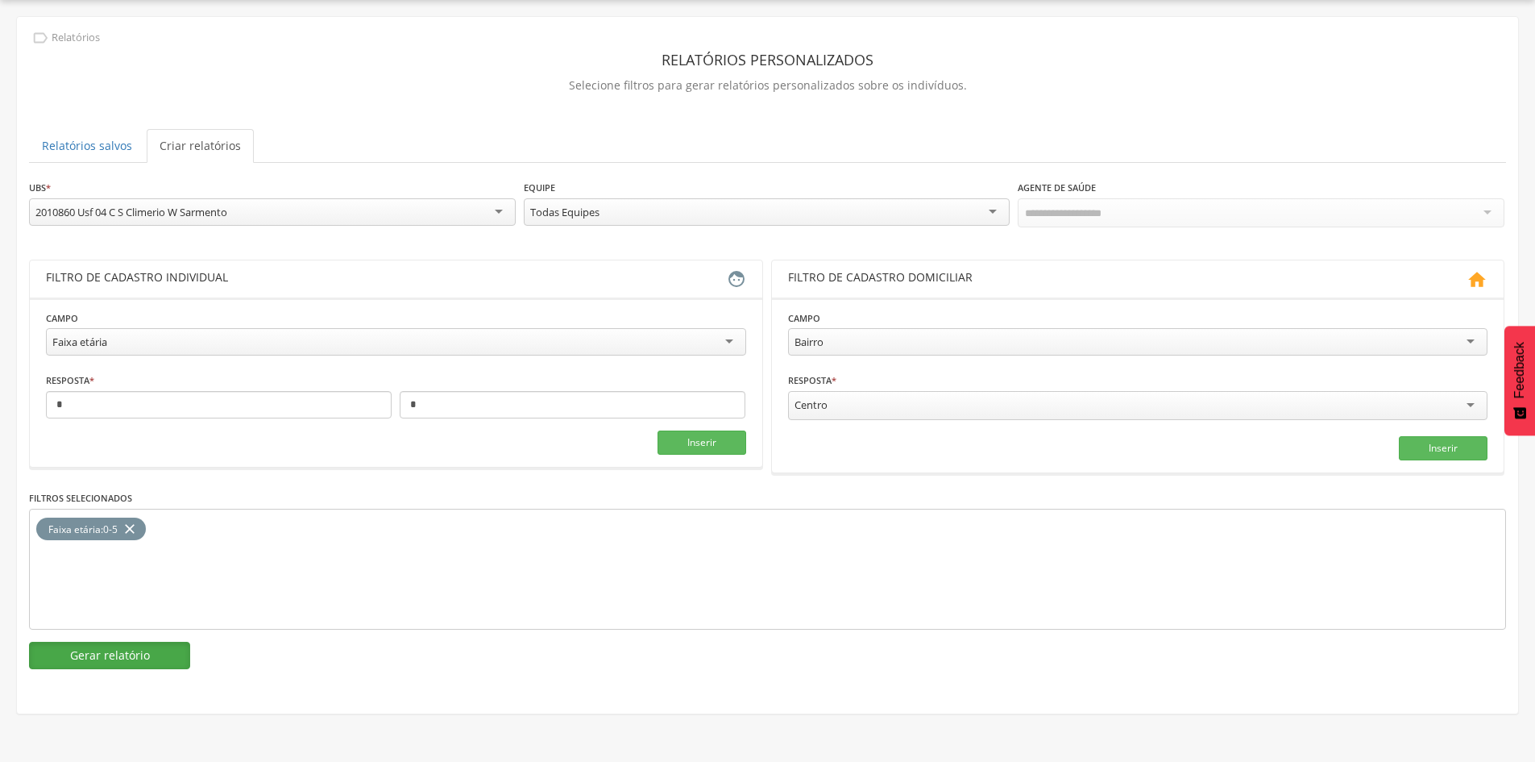
click at [88, 654] on button "Gerar relatório" at bounding box center [109, 655] width 161 height 27
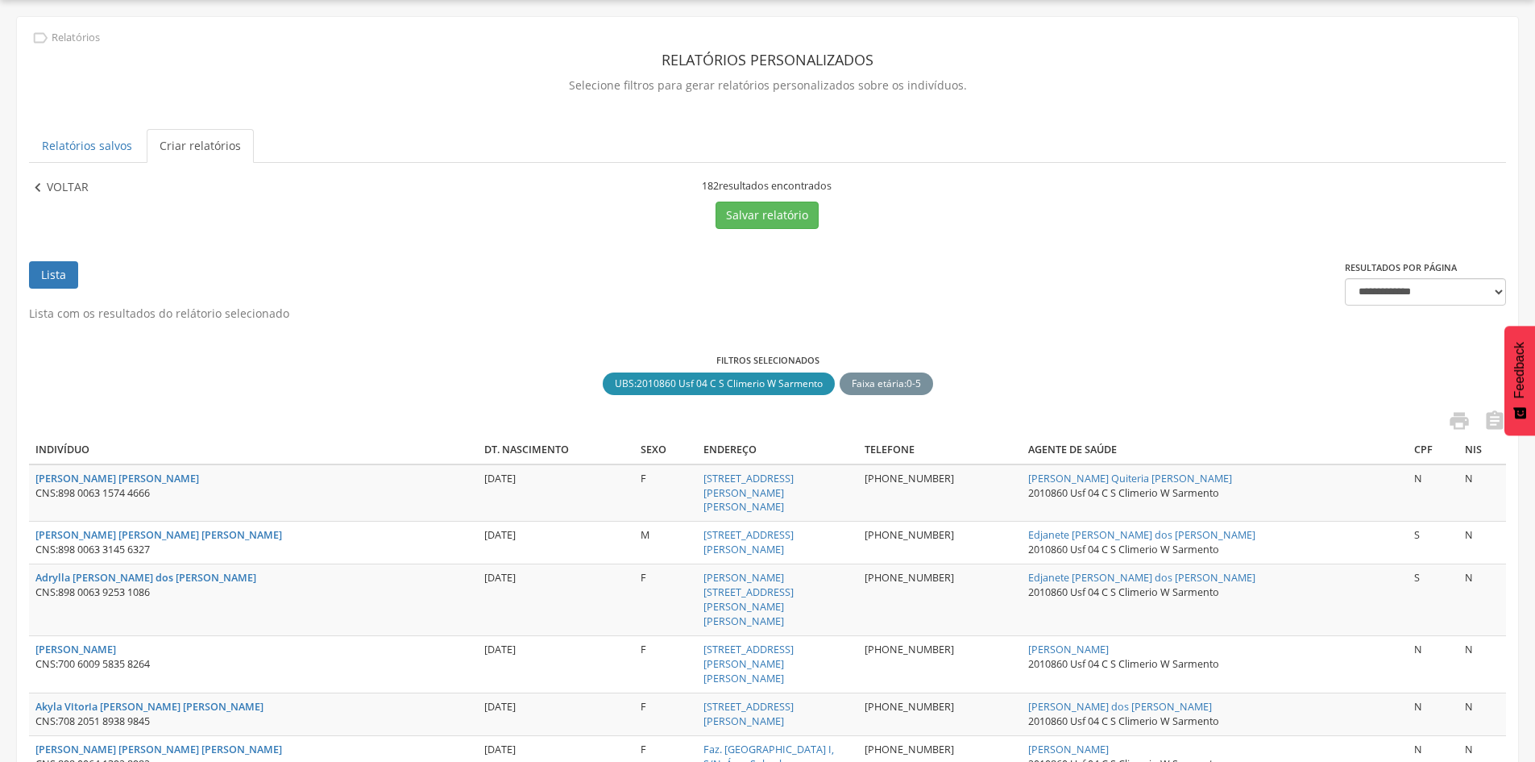
click at [68, 188] on p "Voltar" at bounding box center [68, 188] width 42 height 18
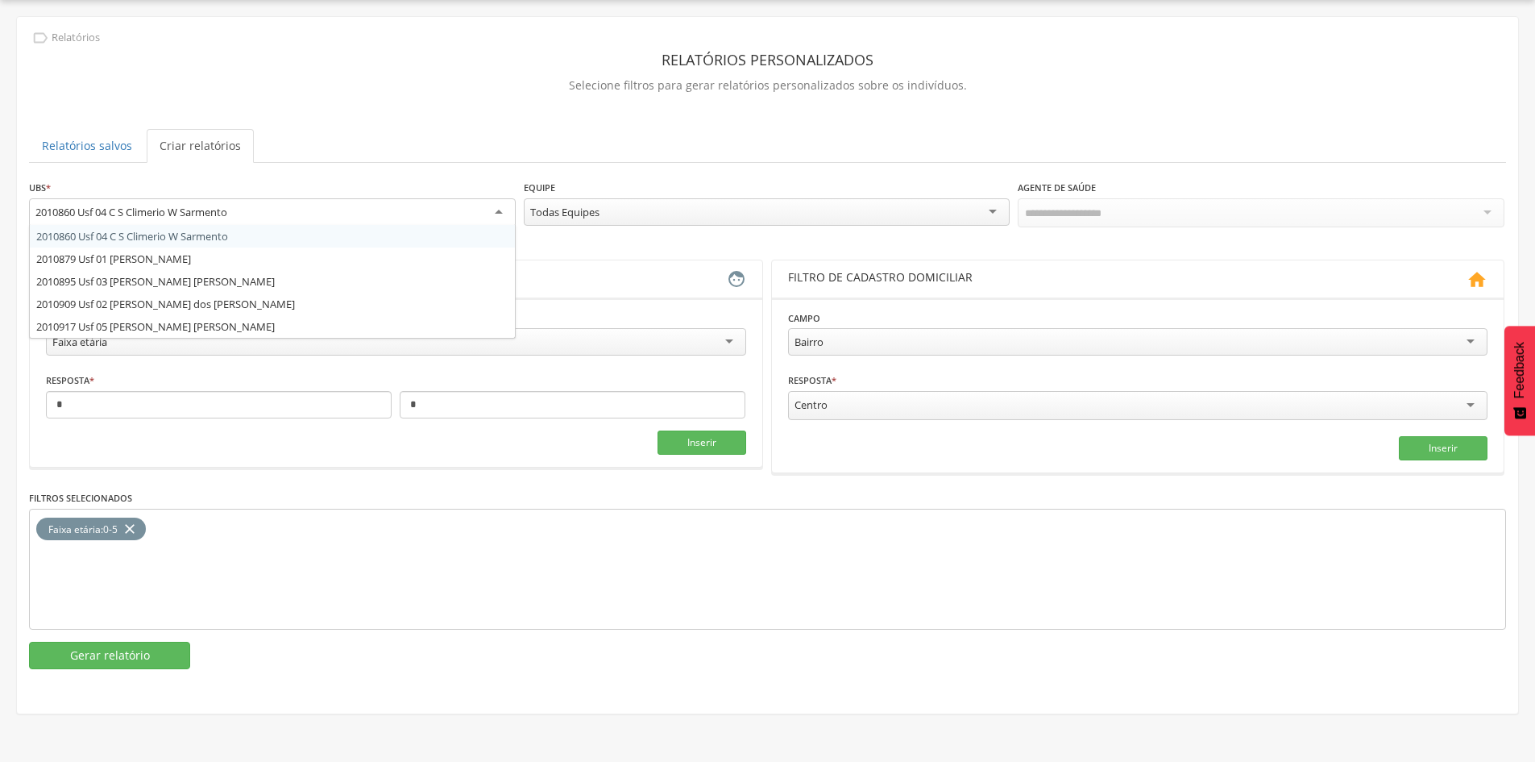
click at [362, 208] on div "2010860 Usf 04 C S Climerio W Sarmento" at bounding box center [272, 212] width 487 height 29
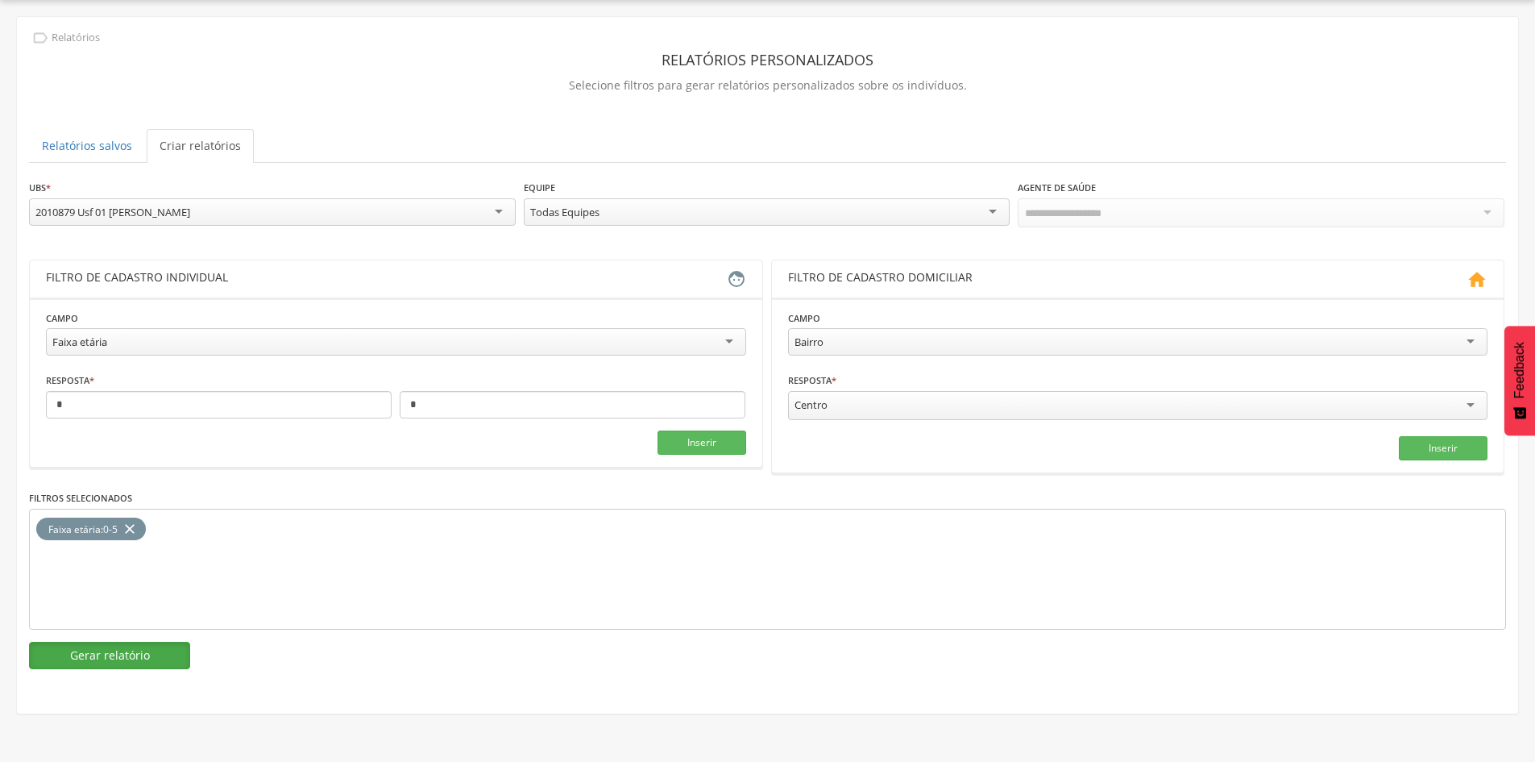
click at [143, 649] on button "Gerar relatório" at bounding box center [109, 655] width 161 height 27
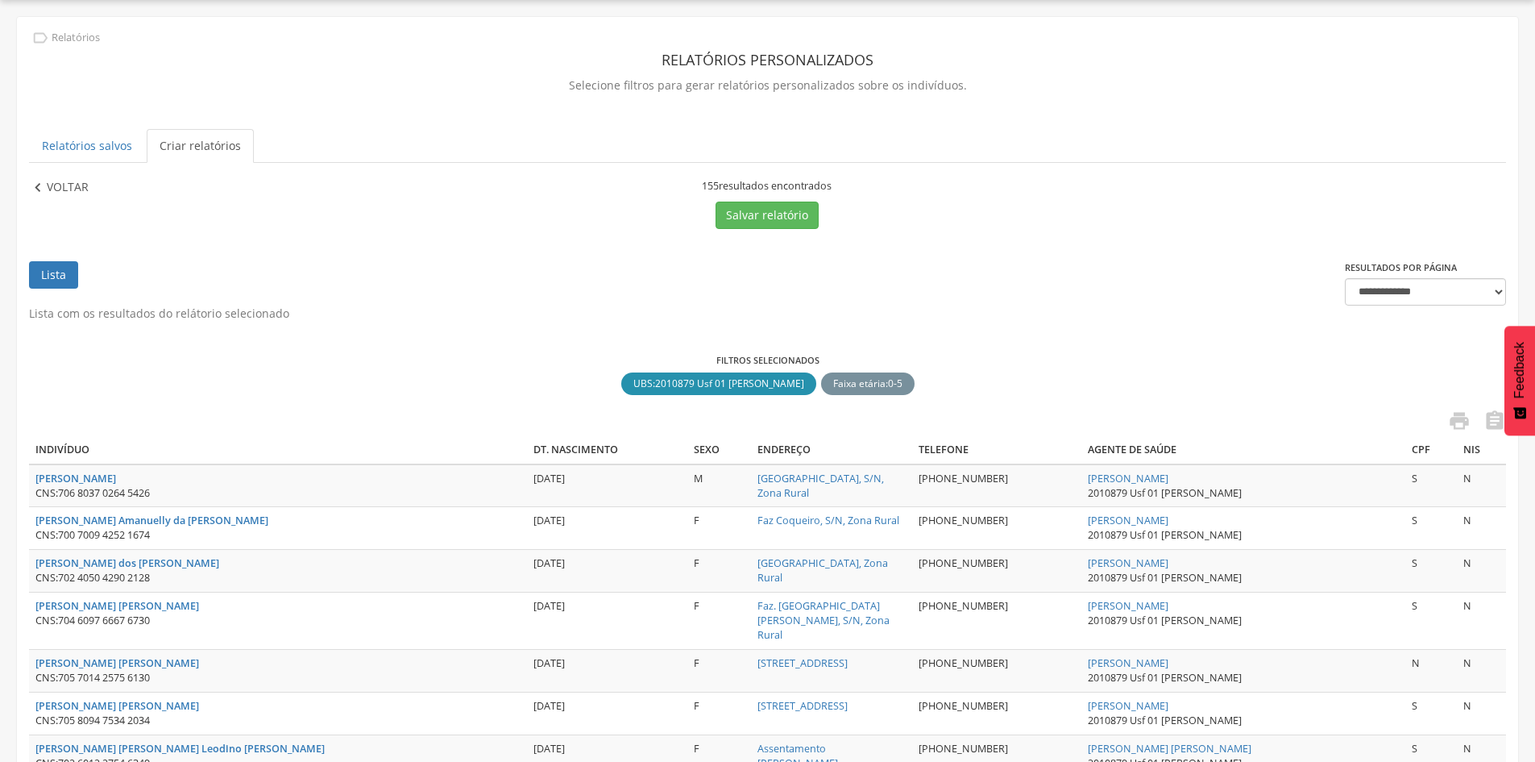
click at [61, 184] on p "Voltar" at bounding box center [68, 188] width 42 height 18
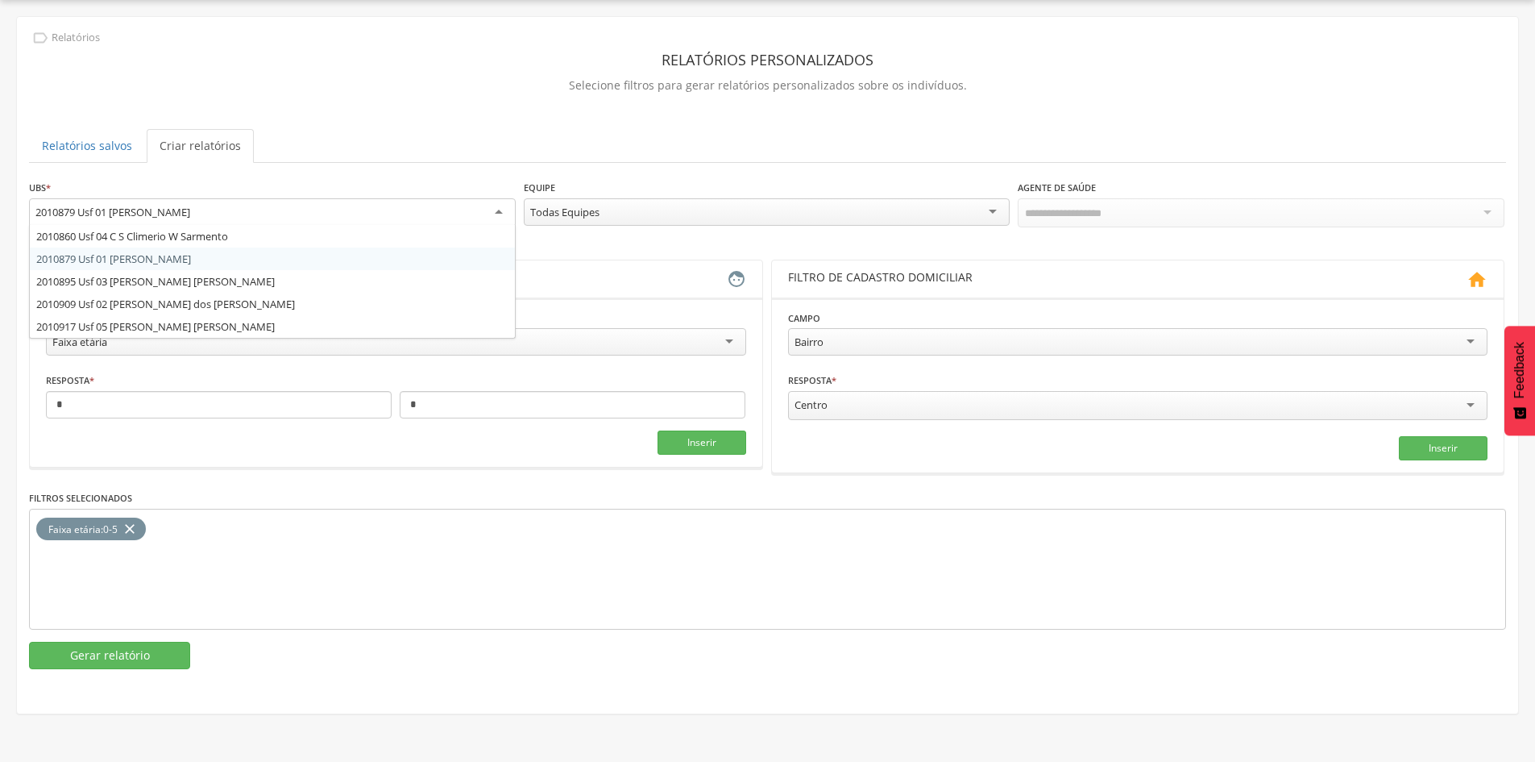
click at [175, 216] on div "2010879 Usf 01 [PERSON_NAME]" at bounding box center [112, 212] width 155 height 15
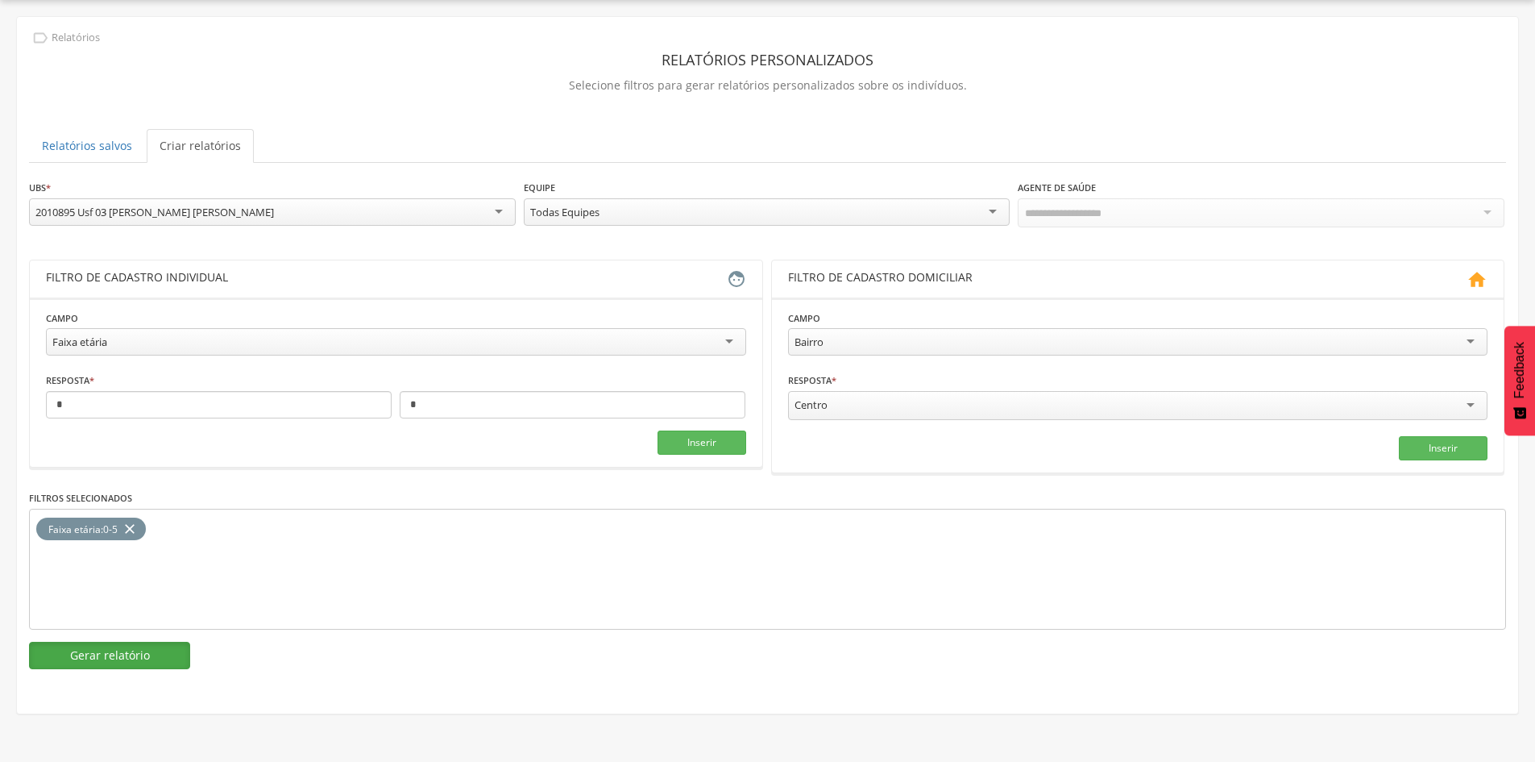
click at [131, 647] on button "Gerar relatório" at bounding box center [109, 655] width 161 height 27
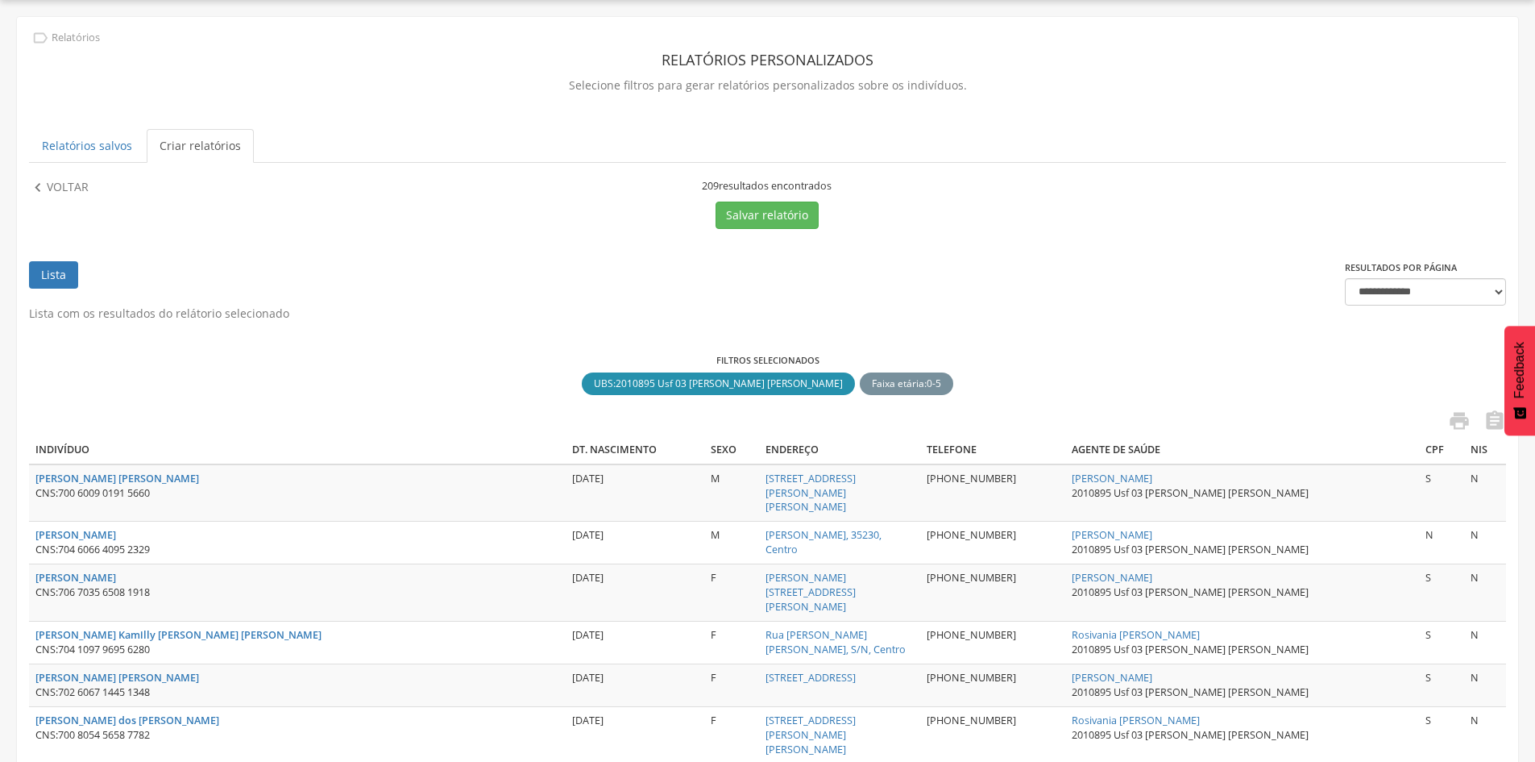
click at [65, 276] on link "Lista" at bounding box center [53, 274] width 49 height 27
click at [60, 193] on p "Voltar" at bounding box center [68, 188] width 42 height 18
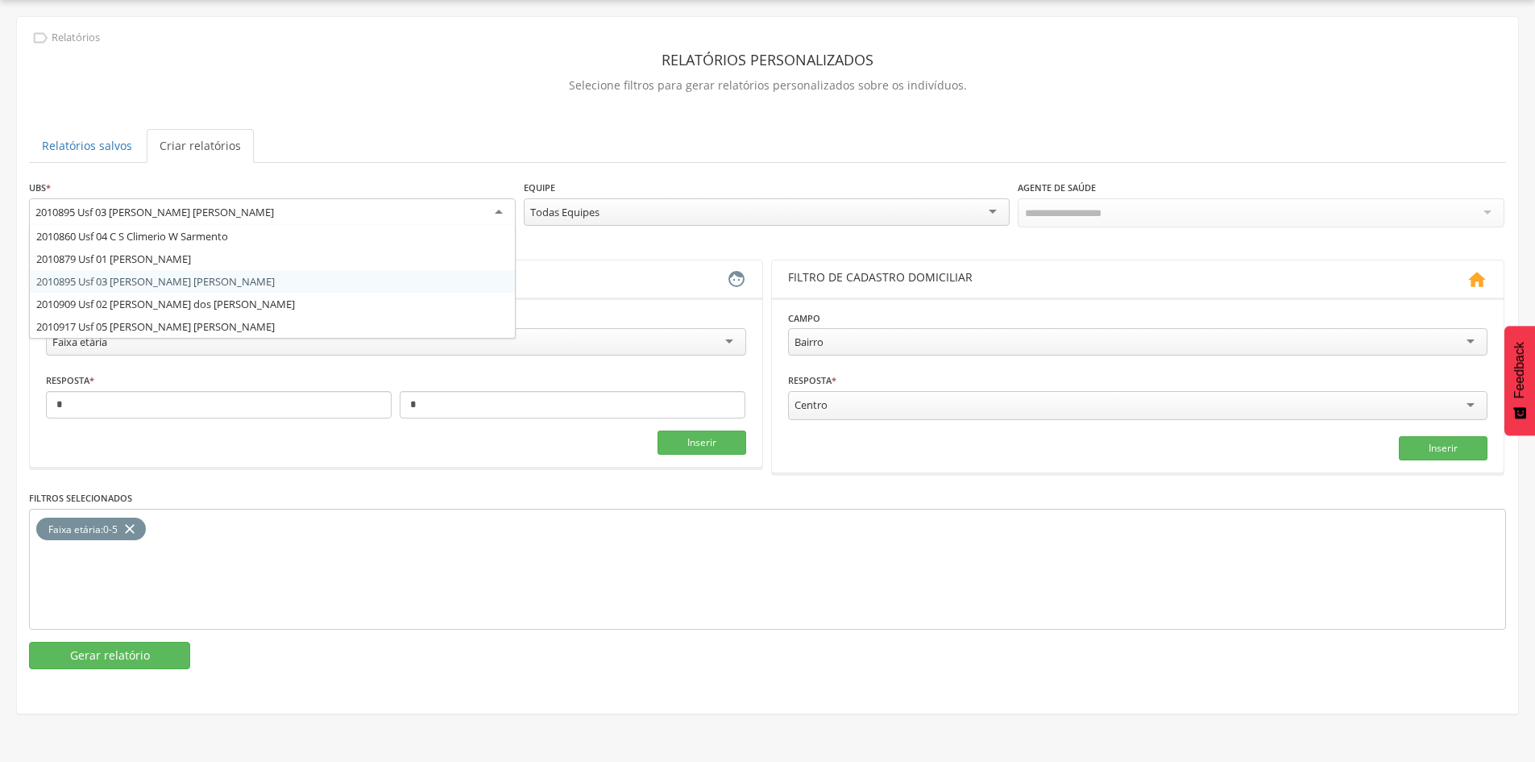
click at [411, 214] on div "2010895 Usf 03 [PERSON_NAME] [PERSON_NAME]" at bounding box center [272, 212] width 487 height 29
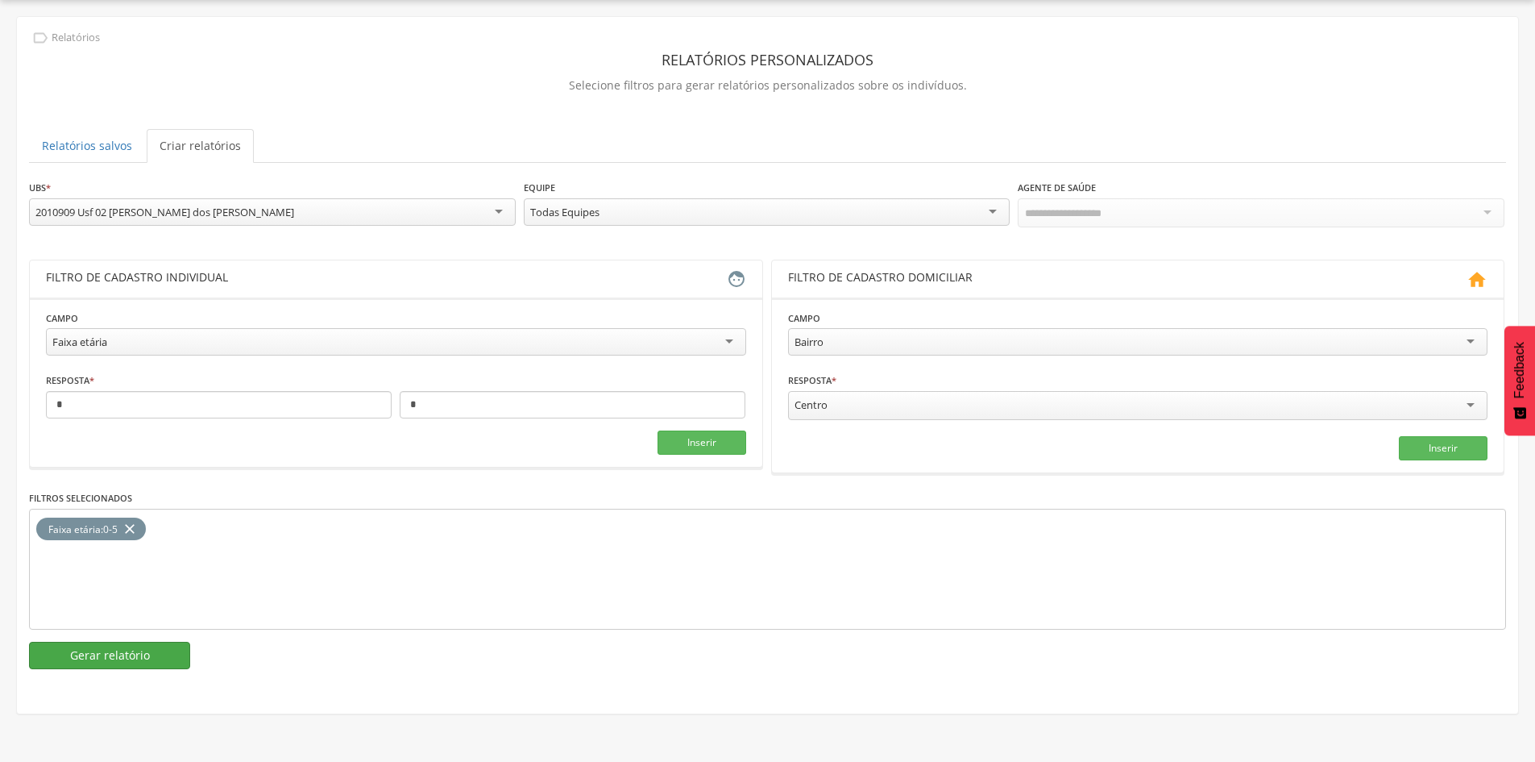
drag, startPoint x: 278, startPoint y: 658, endPoint x: 164, endPoint y: 658, distance: 114.5
click at [164, 658] on section "Gerar relatório" at bounding box center [767, 655] width 1477 height 27
click at [164, 658] on button "Gerar relatório" at bounding box center [109, 655] width 161 height 27
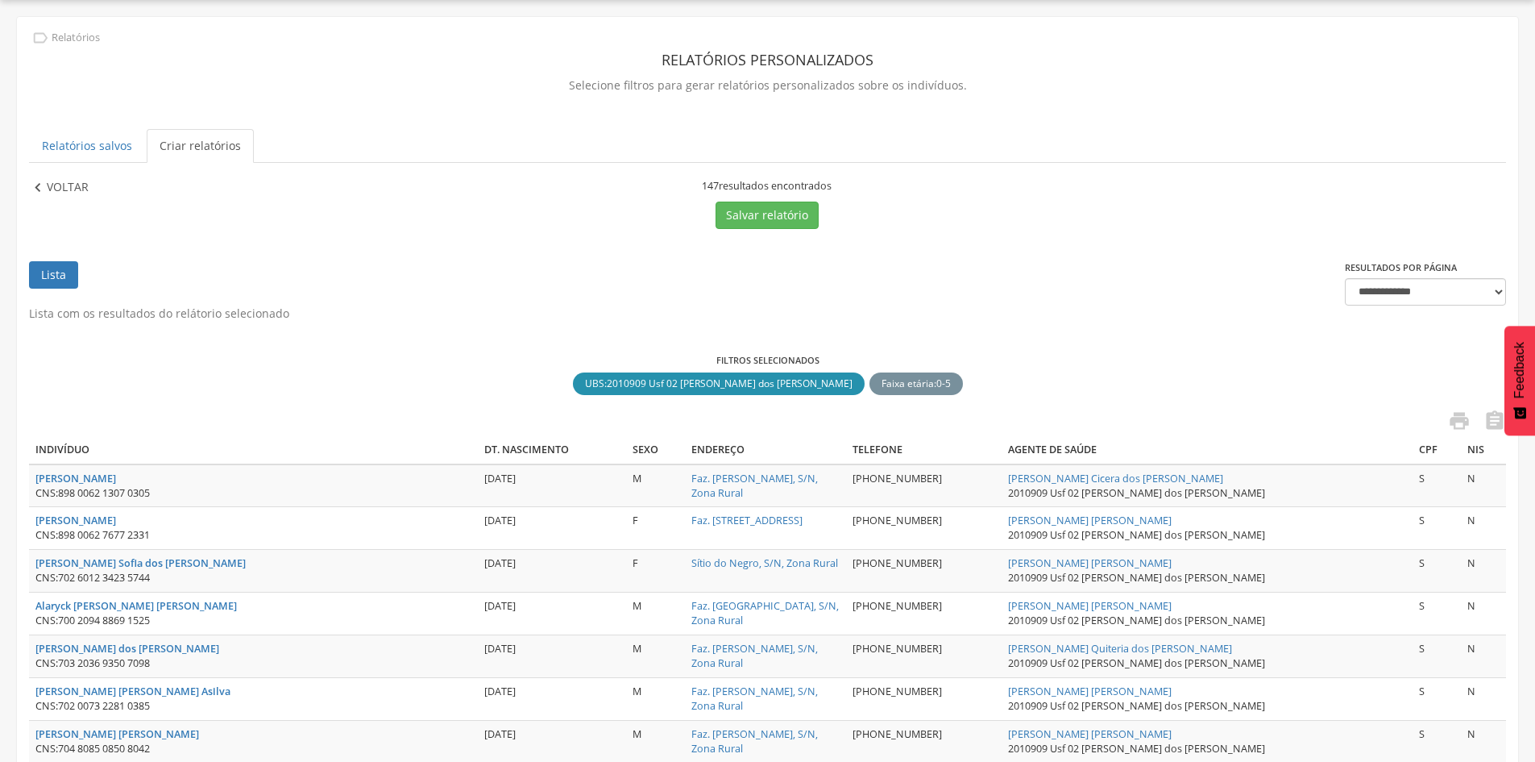
click at [60, 185] on p "Voltar" at bounding box center [68, 188] width 42 height 18
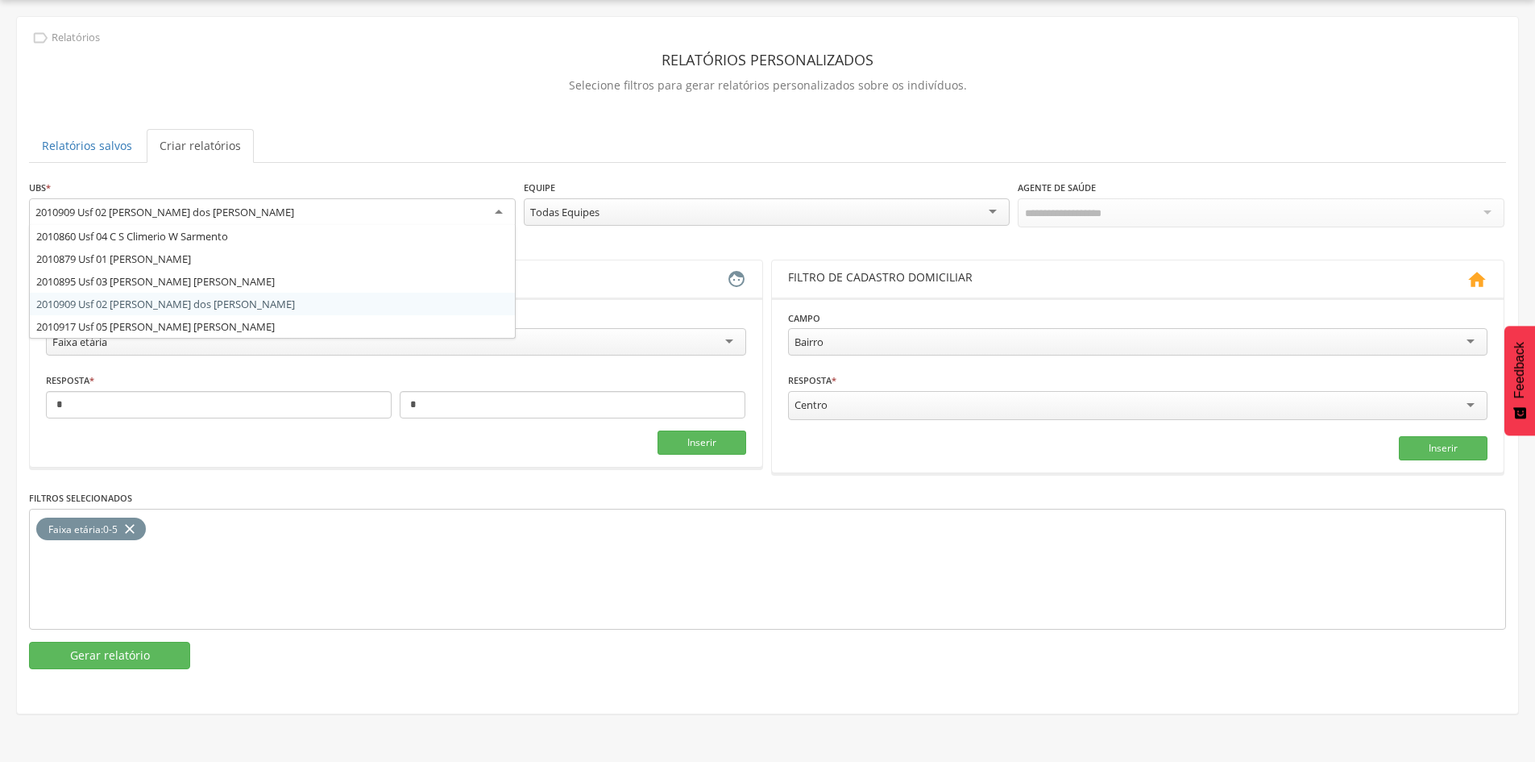
click at [167, 210] on div "2010909 Usf 02 [PERSON_NAME] dos [PERSON_NAME]" at bounding box center [164, 212] width 259 height 15
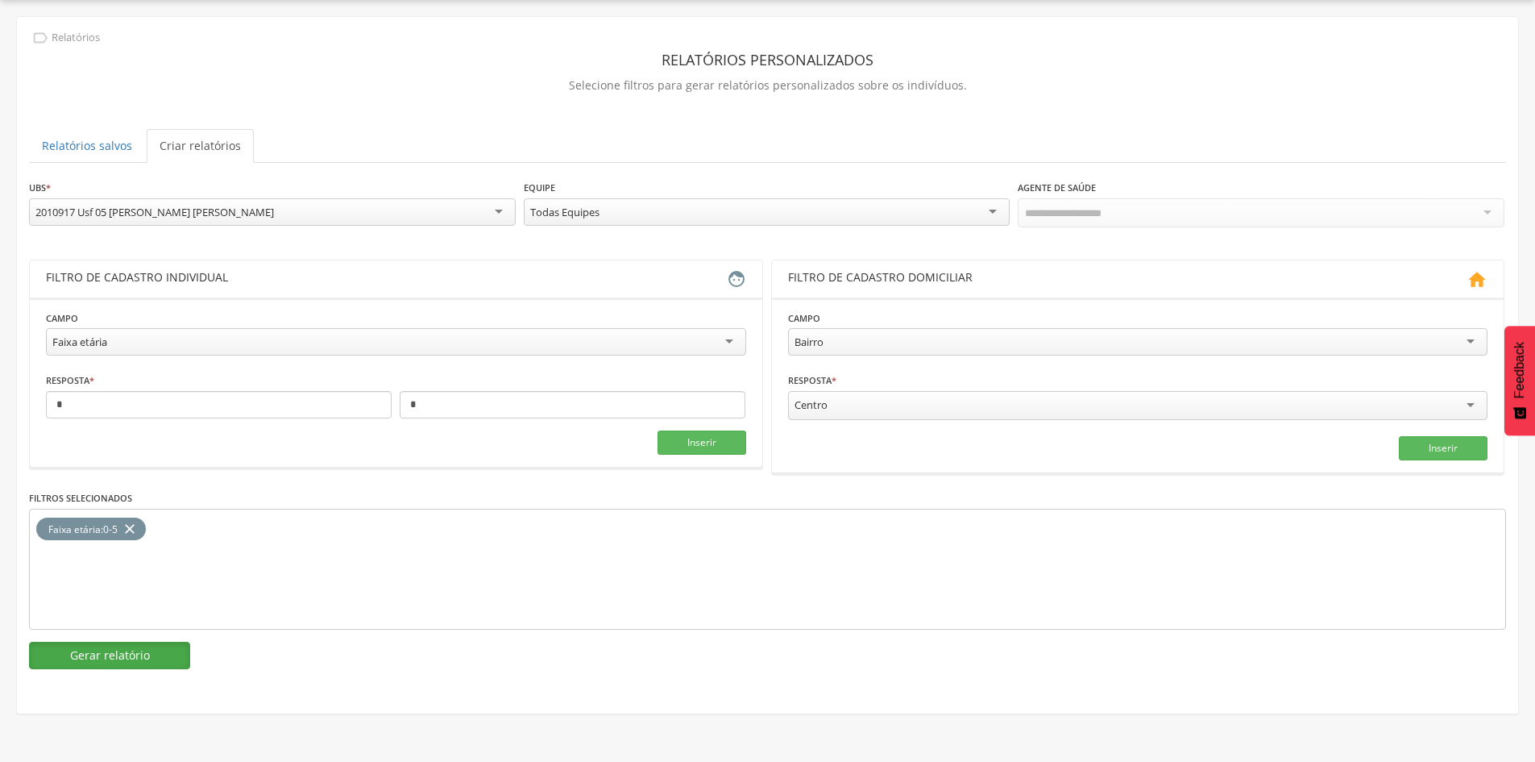
click at [132, 654] on button "Gerar relatório" at bounding box center [109, 655] width 161 height 27
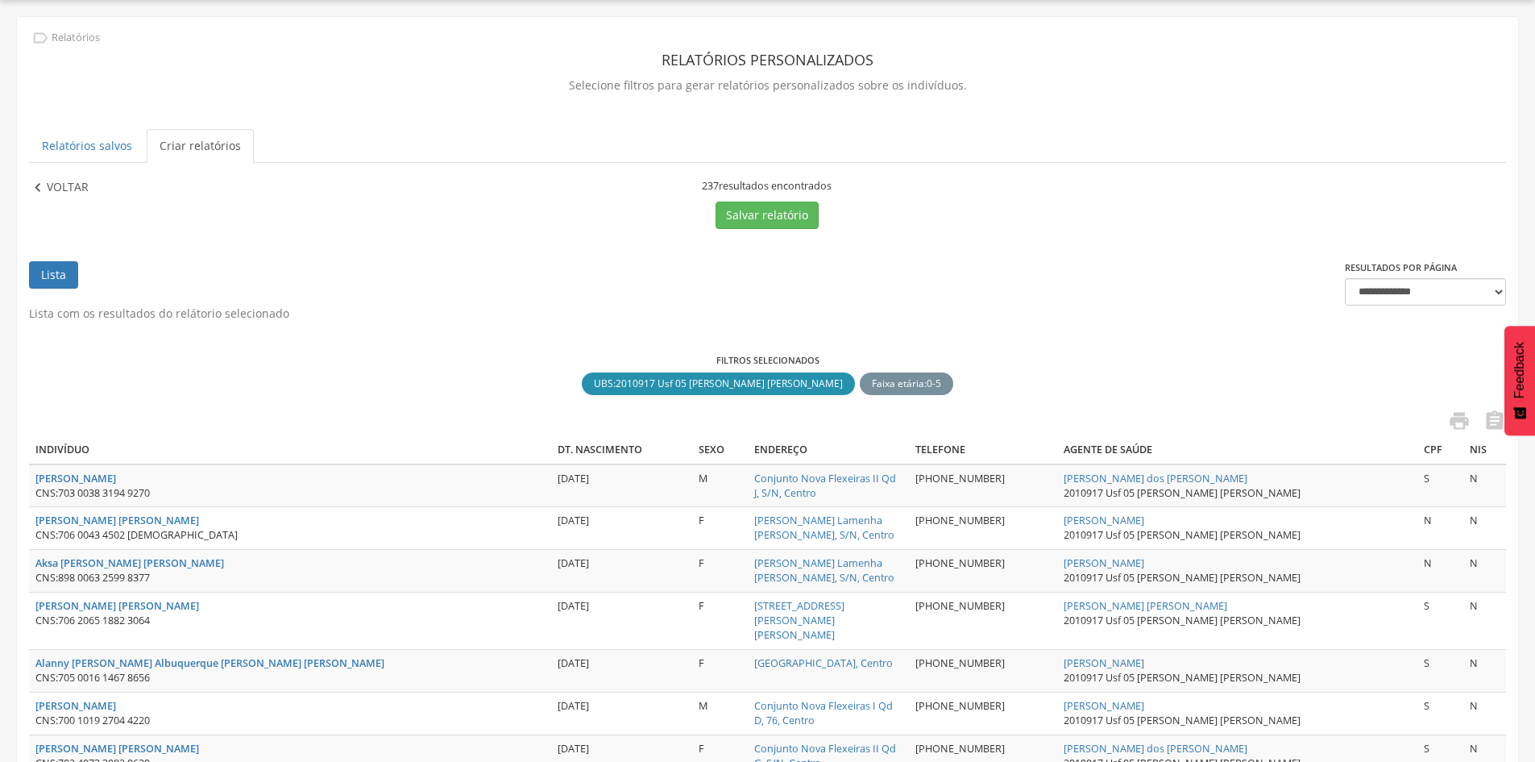
click at [69, 196] on p "Voltar" at bounding box center [68, 188] width 42 height 18
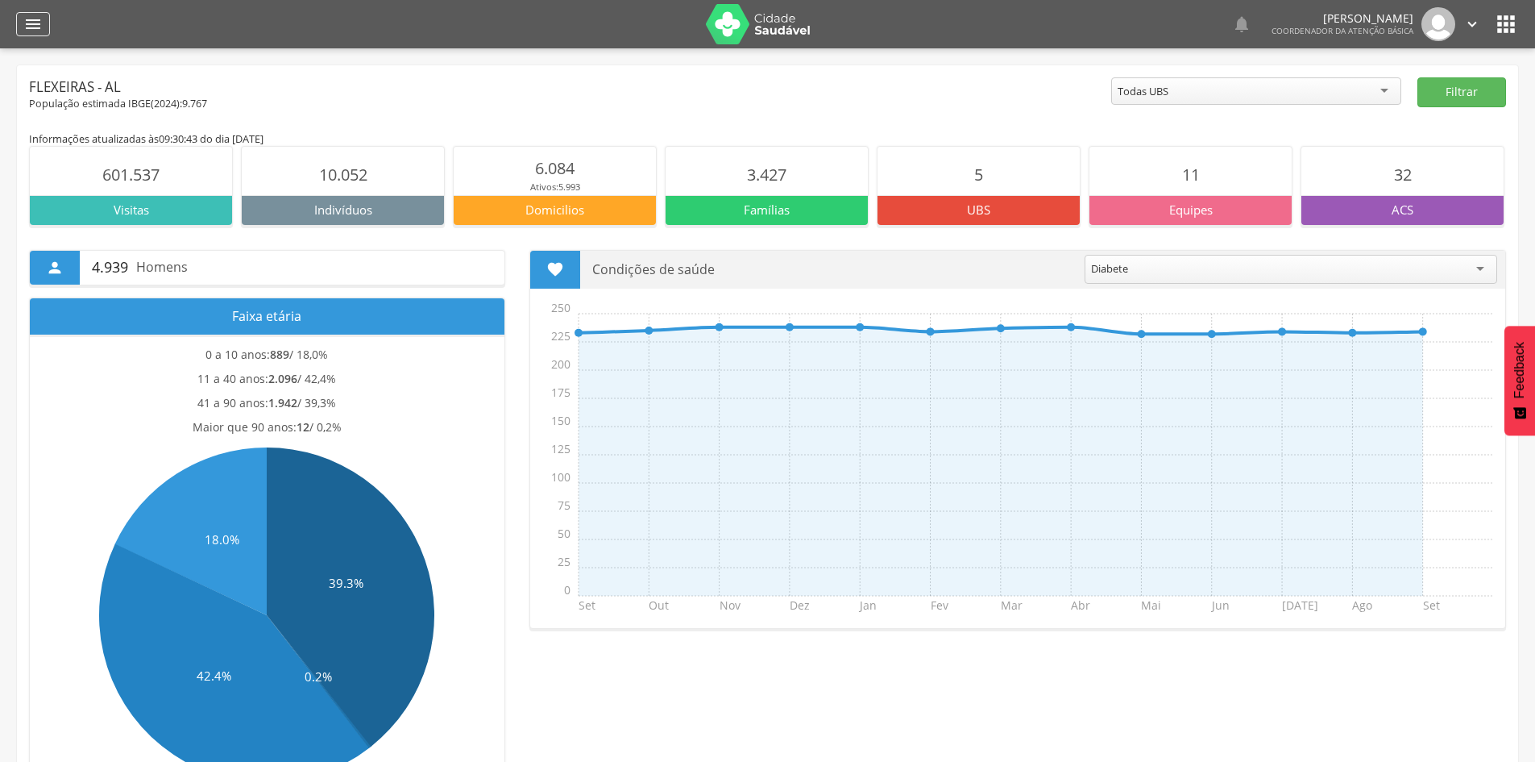
click at [37, 30] on icon "" at bounding box center [32, 24] width 19 height 19
